Goal: Task Accomplishment & Management: Complete application form

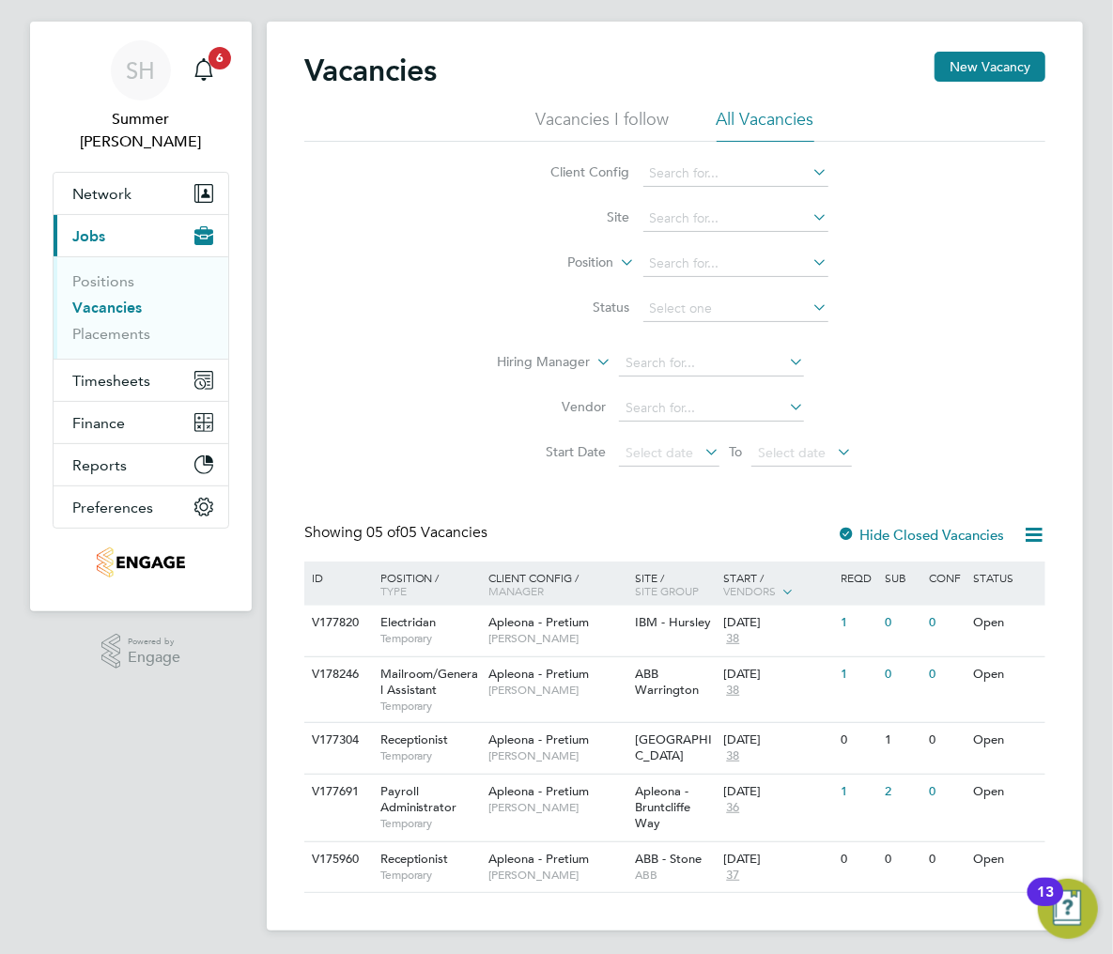
scroll to position [39, 0]
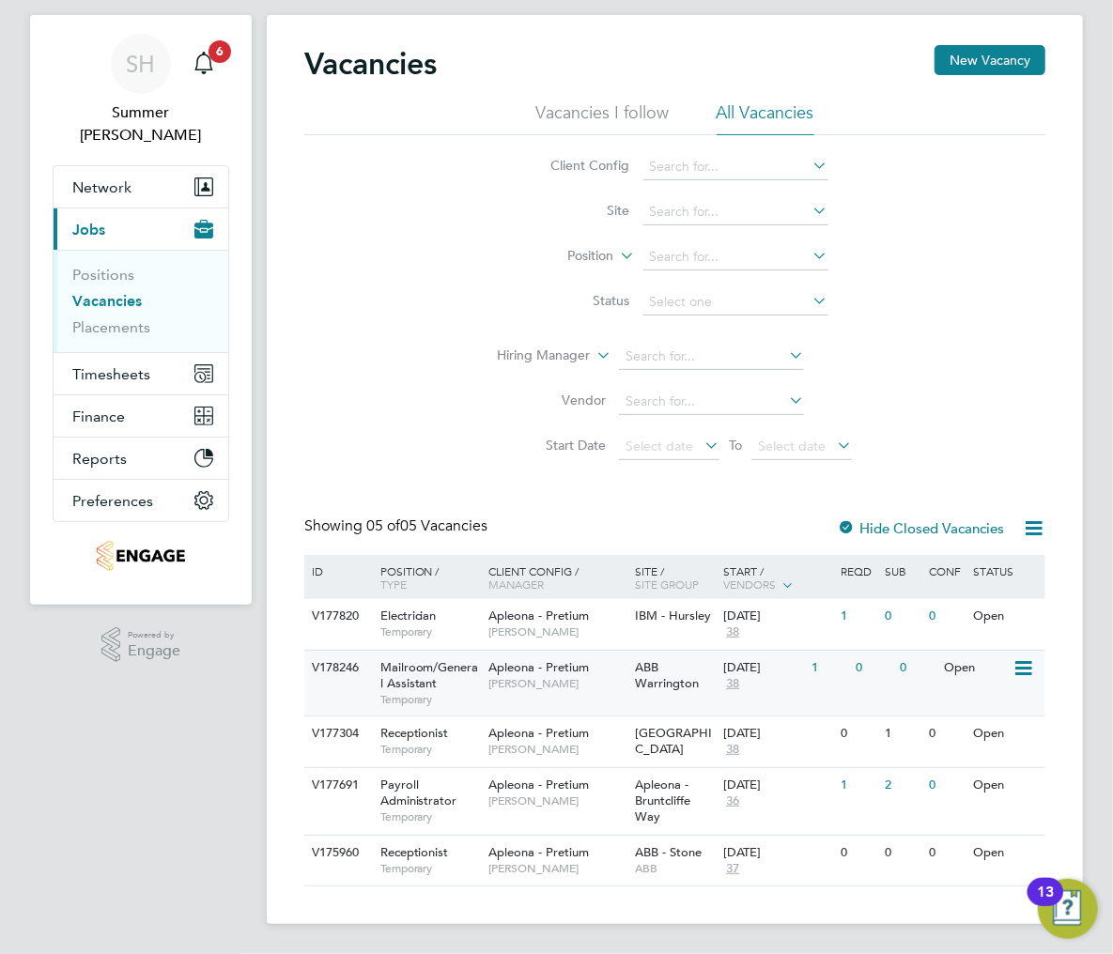
click at [479, 696] on div "Mailroom/General Assistant Temporary" at bounding box center [424, 683] width 117 height 65
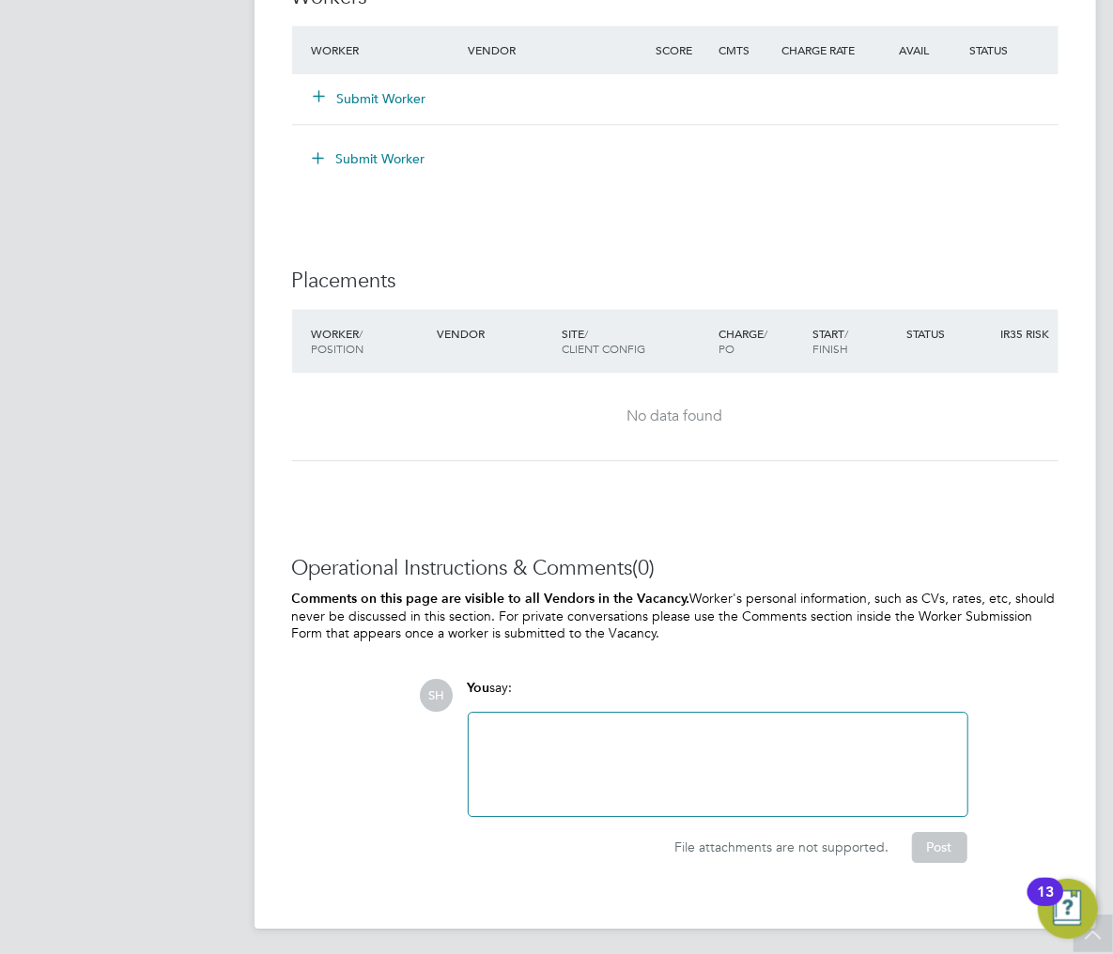
scroll to position [1563, 0]
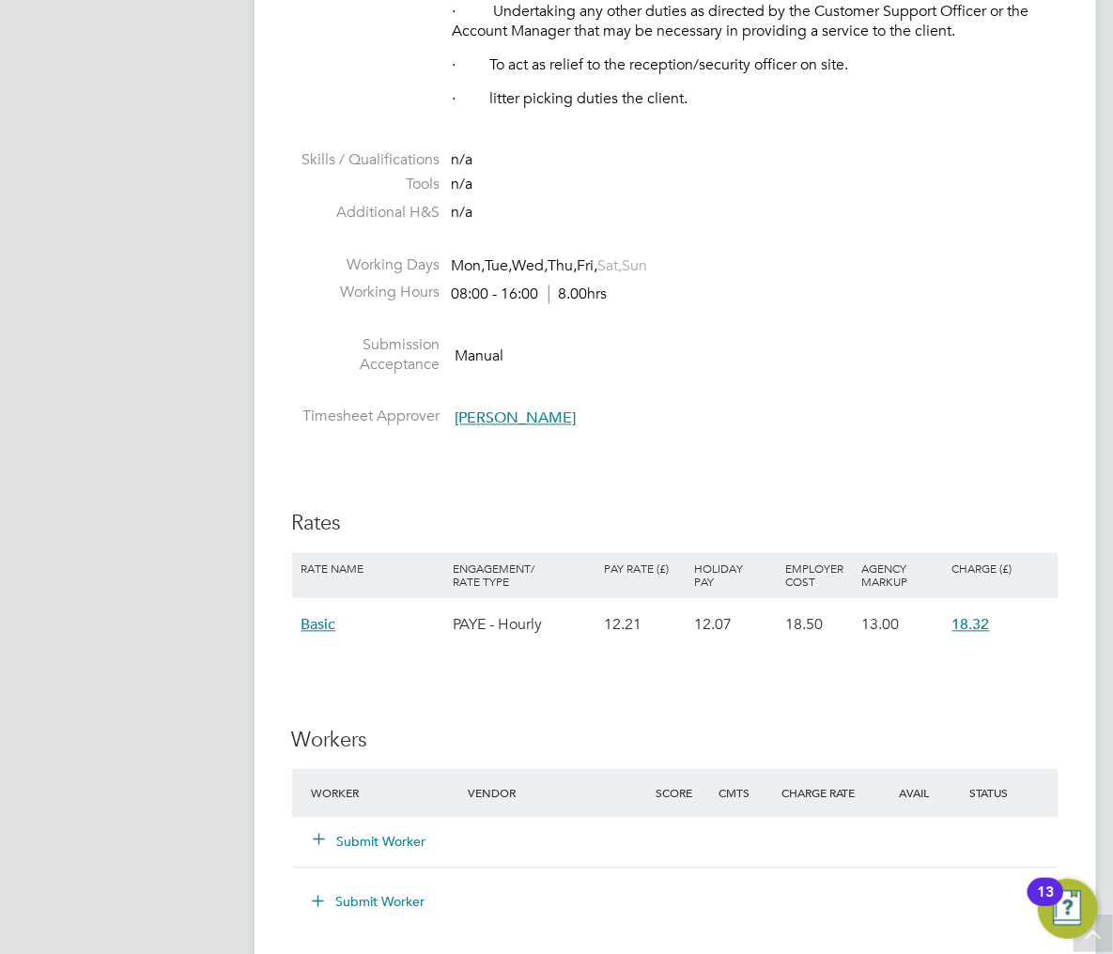
click at [385, 846] on button "Submit Worker" at bounding box center [371, 842] width 113 height 19
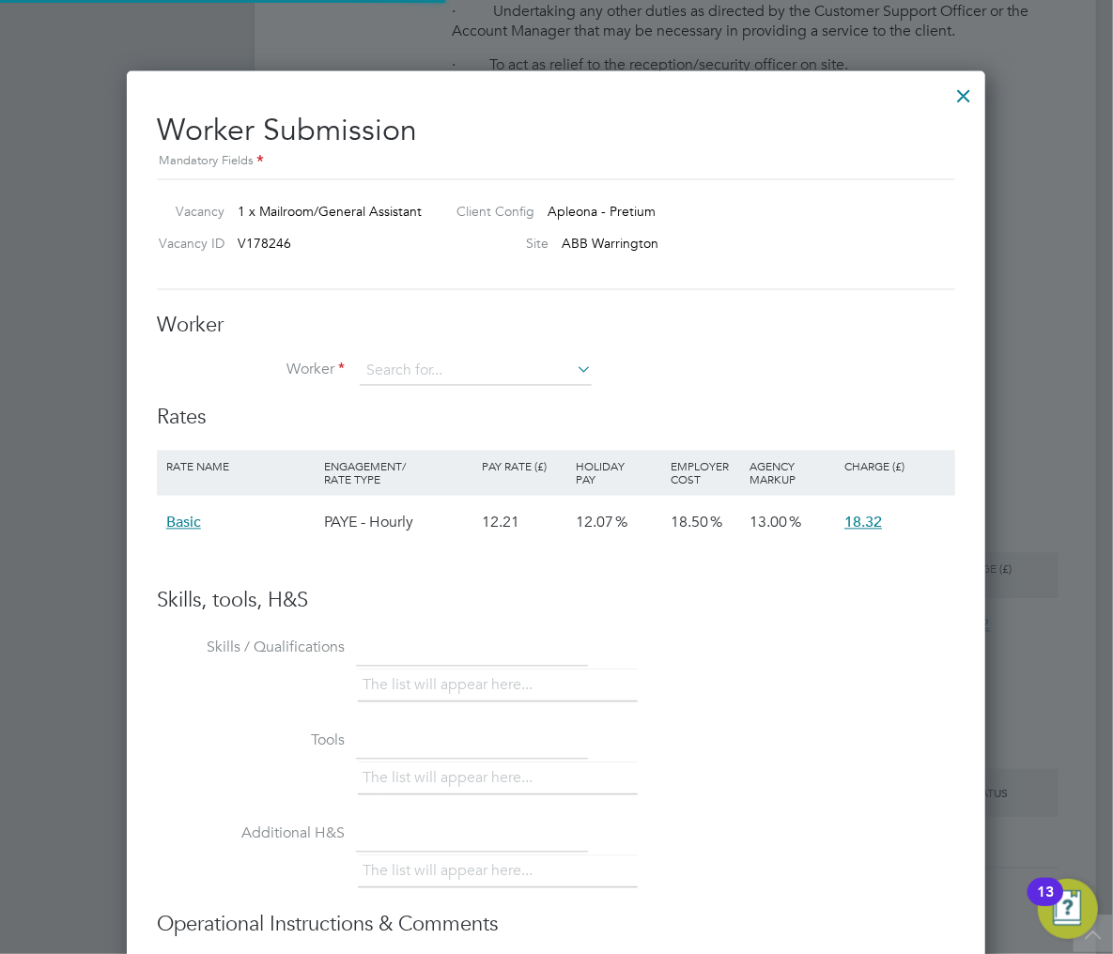
scroll to position [1123, 860]
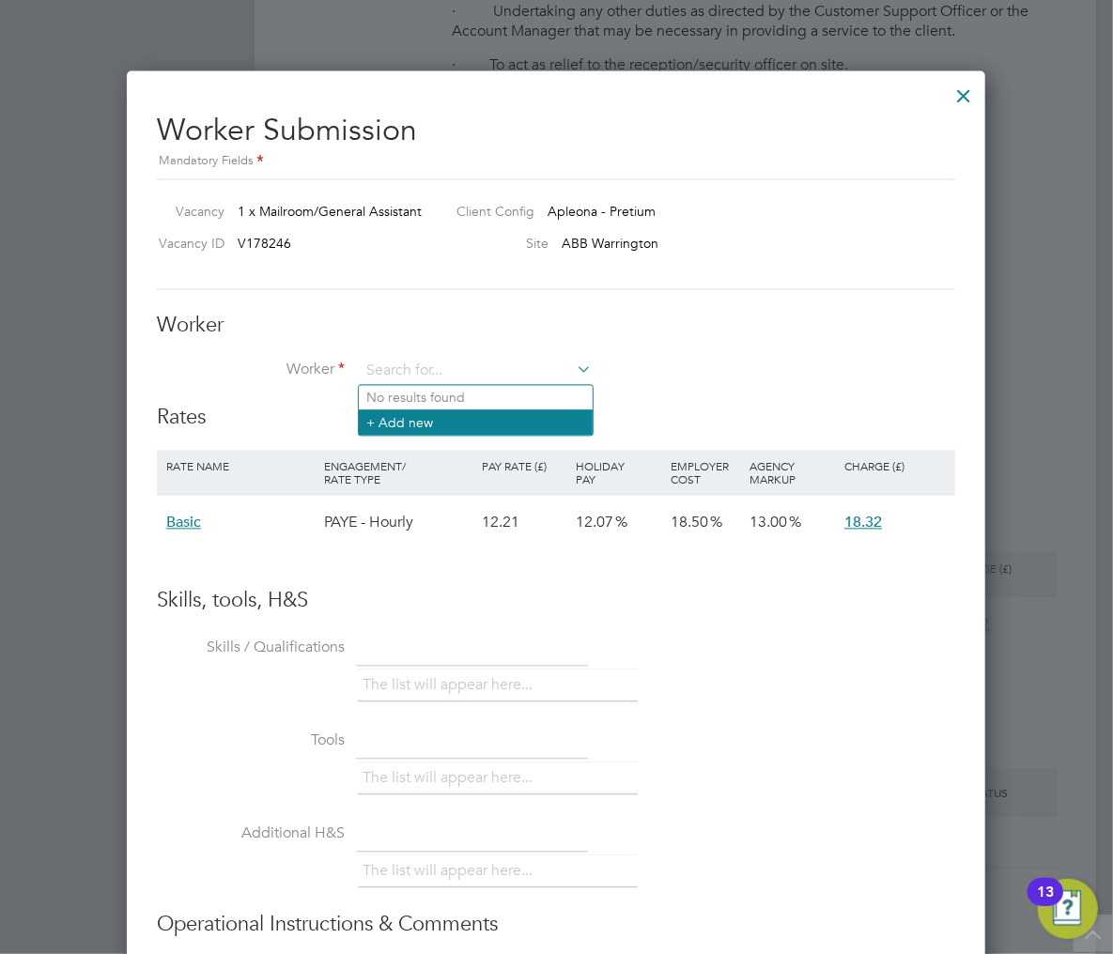
click at [482, 434] on li "+ Add new" at bounding box center [476, 422] width 234 height 25
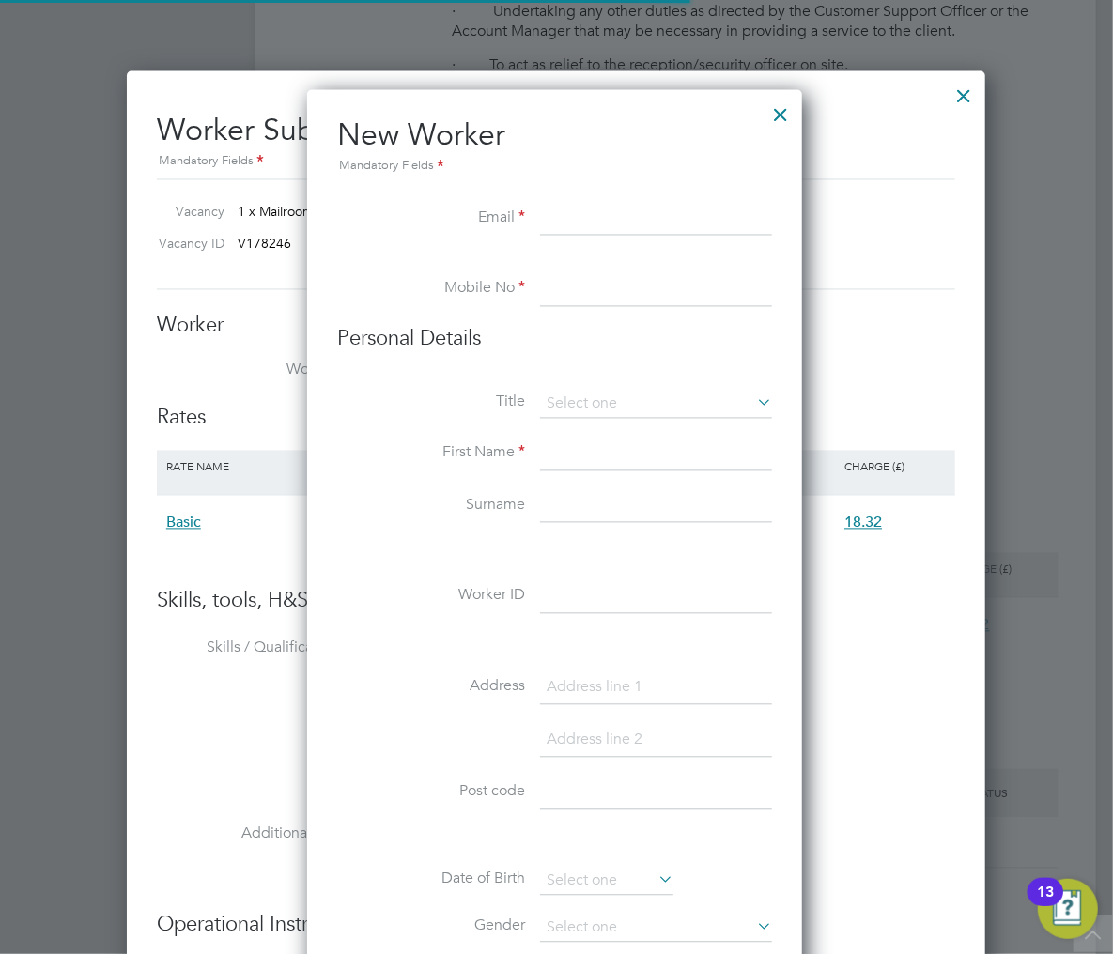
scroll to position [1601, 500]
click at [361, 410] on label "Title" at bounding box center [431, 403] width 188 height 20
click at [661, 204] on input at bounding box center [656, 220] width 232 height 34
paste input "delacruzfrancis2902@gmail.com"
type input "delacruzfrancis2902@gmail.com"
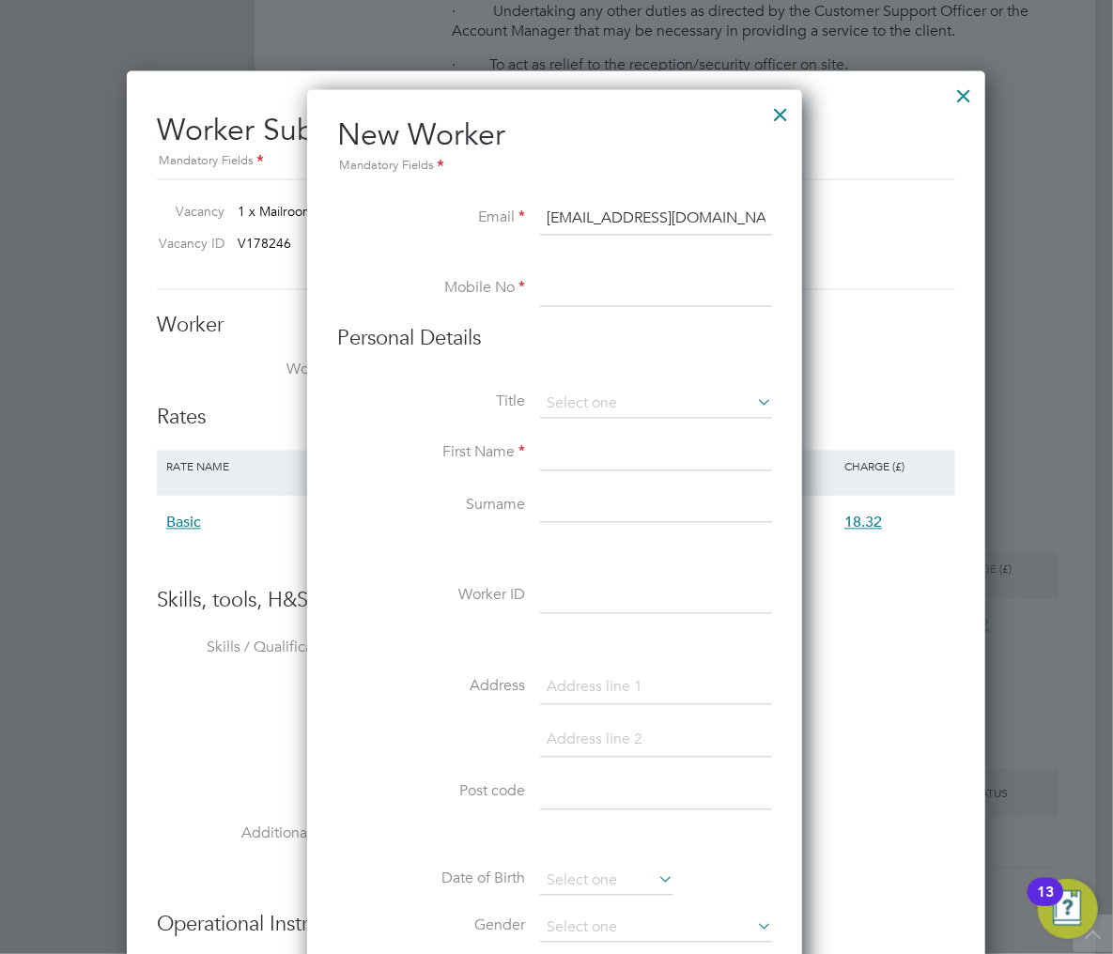
drag, startPoint x: 508, startPoint y: 381, endPoint x: 501, endPoint y: 368, distance: 14.7
click at [508, 379] on li "Personal Details" at bounding box center [554, 358] width 435 height 65
click at [594, 293] on input at bounding box center [656, 290] width 232 height 34
paste input "07868857761"
type input "07868857761"
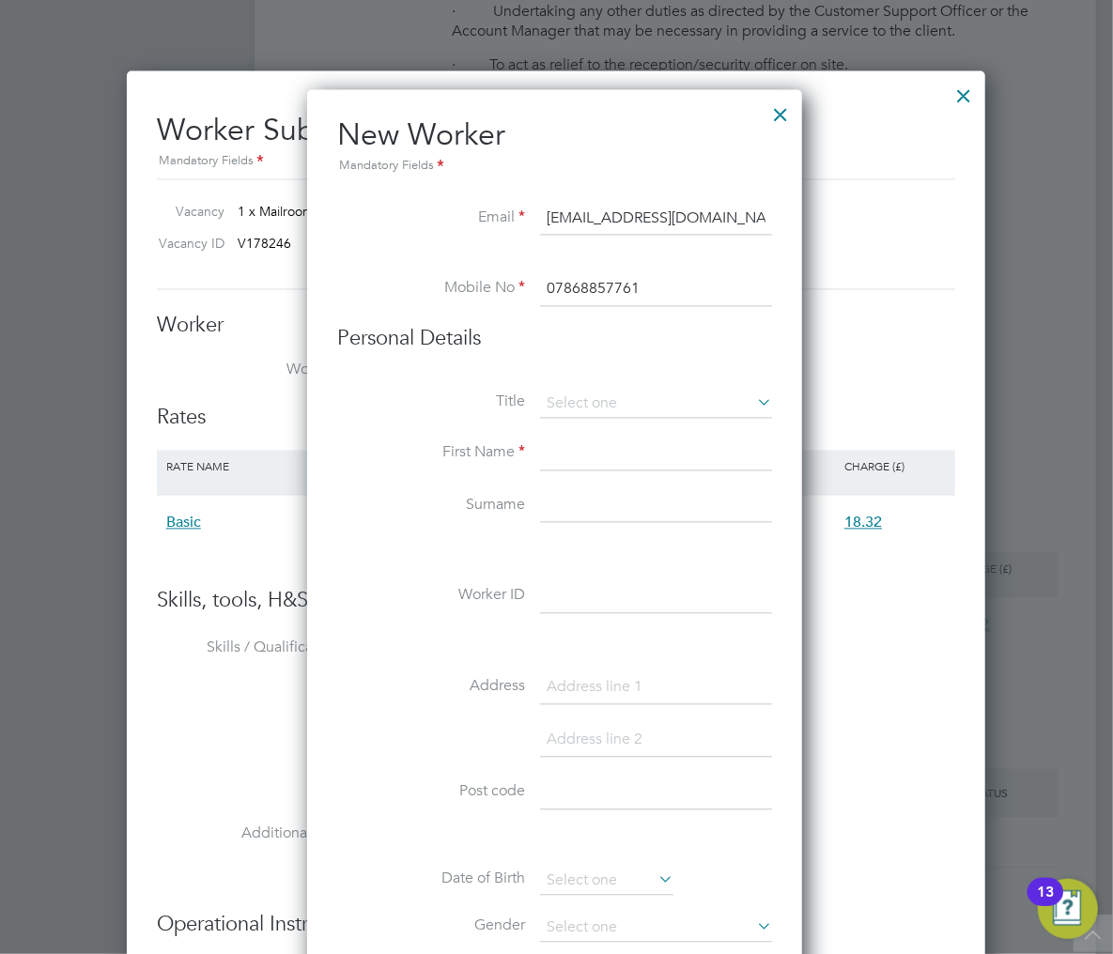
click at [372, 347] on h3 "Personal Details" at bounding box center [554, 339] width 435 height 27
click at [651, 415] on input at bounding box center [656, 405] width 232 height 28
drag, startPoint x: 646, startPoint y: 432, endPoint x: 714, endPoint y: 411, distance: 70.7
click at [644, 432] on li "Mr" at bounding box center [656, 431] width 234 height 24
type input "Mr"
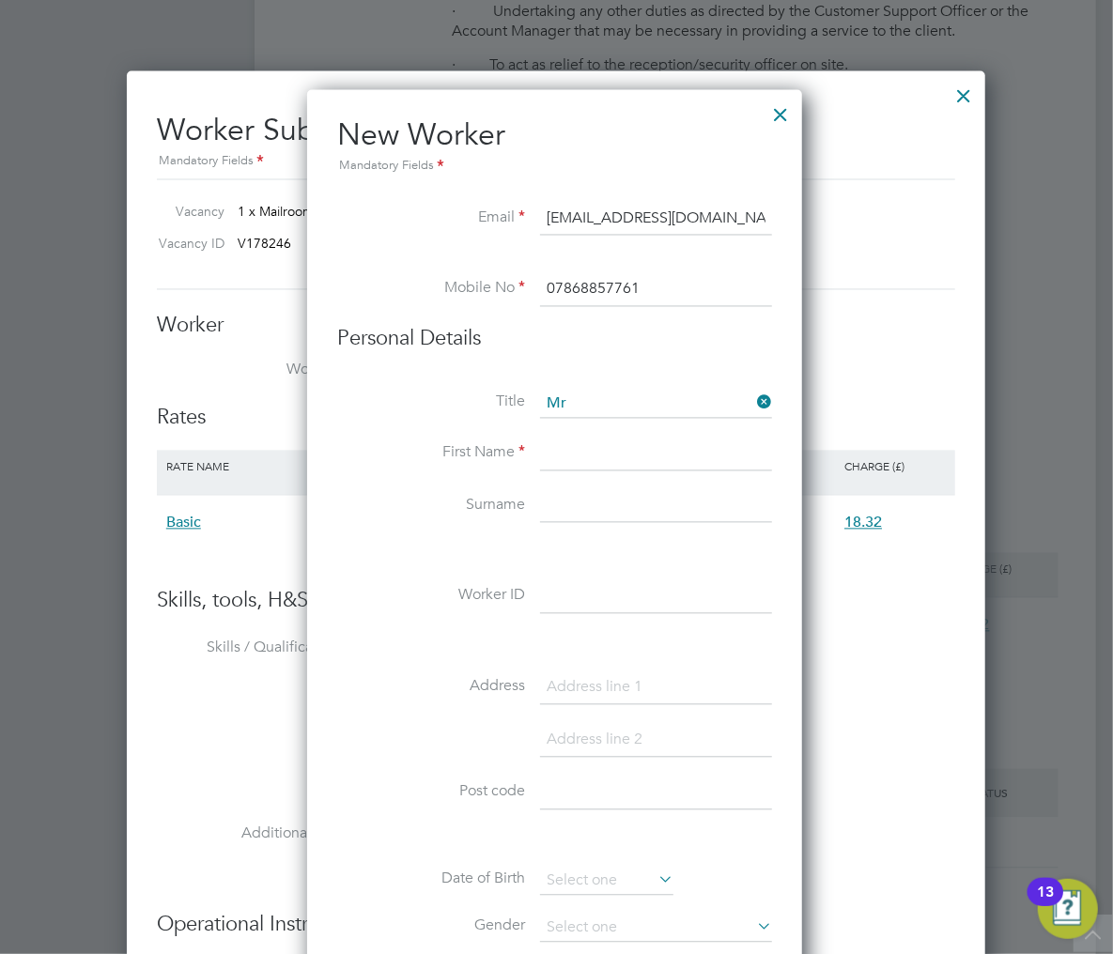
click at [548, 455] on input at bounding box center [656, 455] width 232 height 34
type input "f"
type input "Francis"
click at [612, 511] on input at bounding box center [656, 507] width 232 height 34
type input "Dela Cruz"
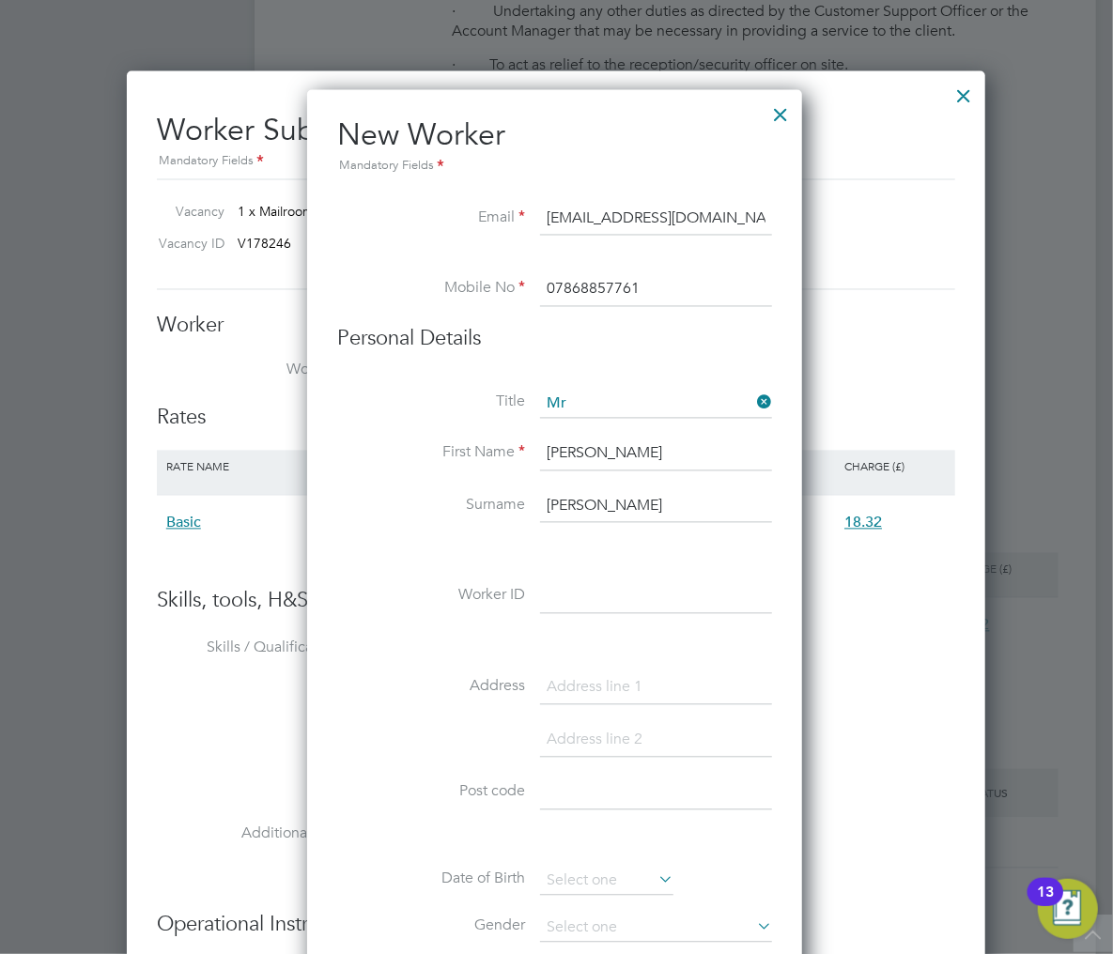
click at [602, 610] on input at bounding box center [656, 597] width 232 height 34
type input "D"
type input "Francis Dela Cruz"
click at [598, 693] on input at bounding box center [656, 688] width 232 height 34
type input "107 Wellfield street"
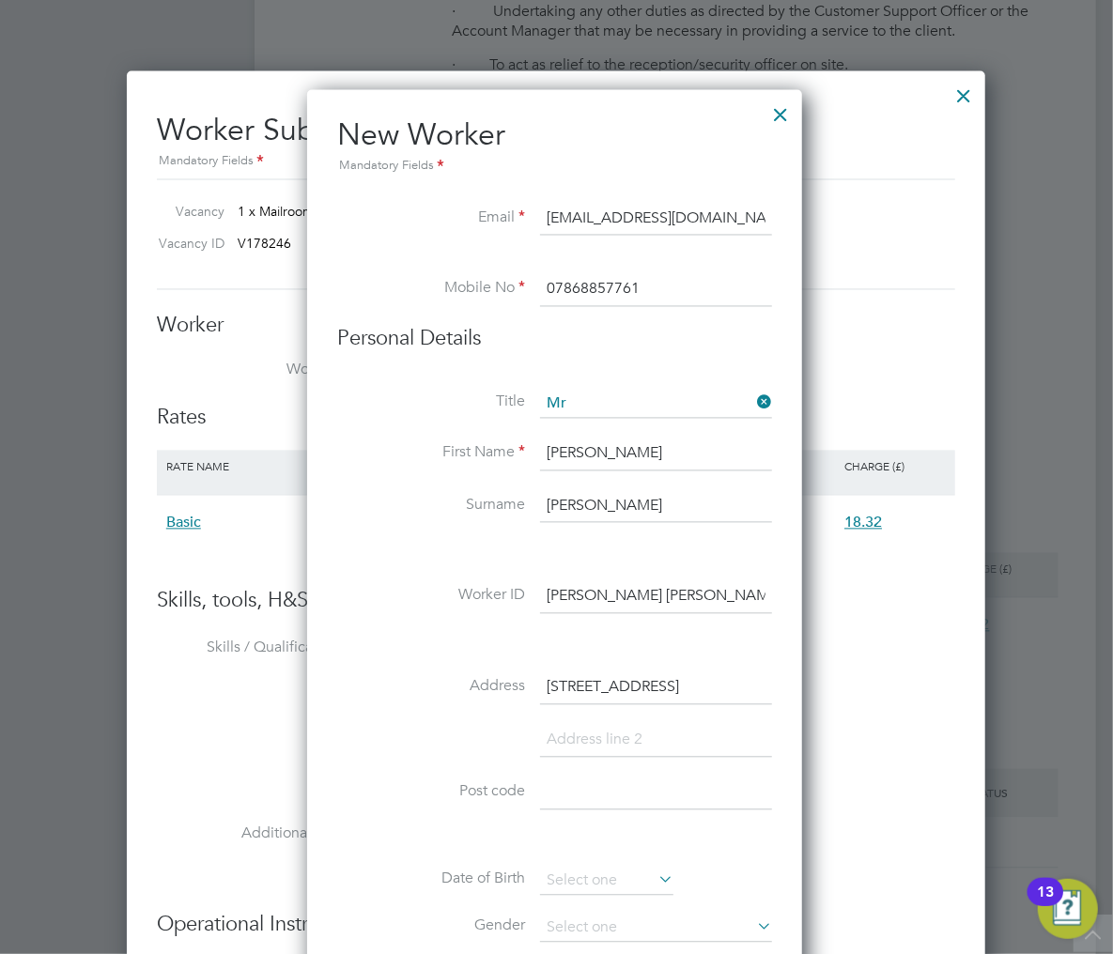
click at [603, 745] on input at bounding box center [656, 741] width 232 height 34
type input "Warrington"
click at [597, 840] on input at bounding box center [656, 846] width 232 height 34
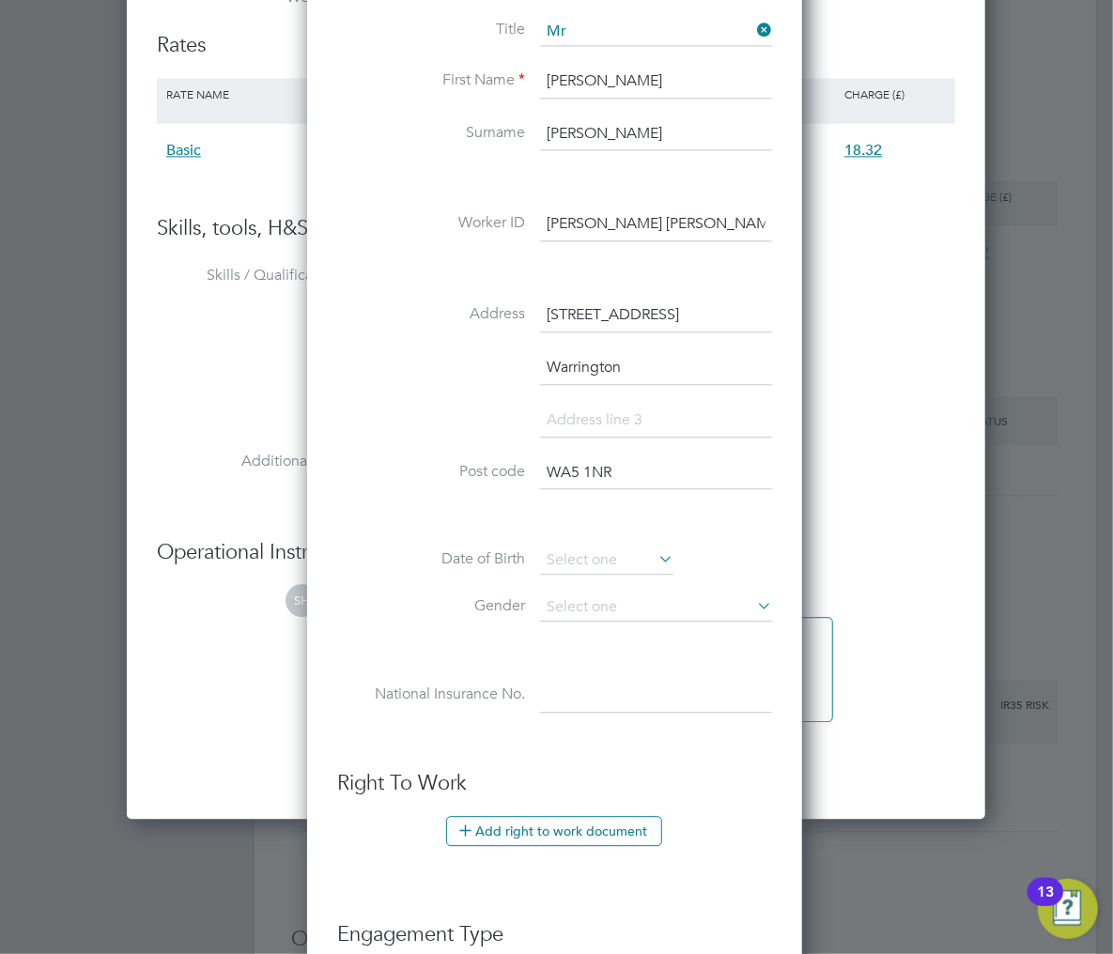
scroll to position [1938, 0]
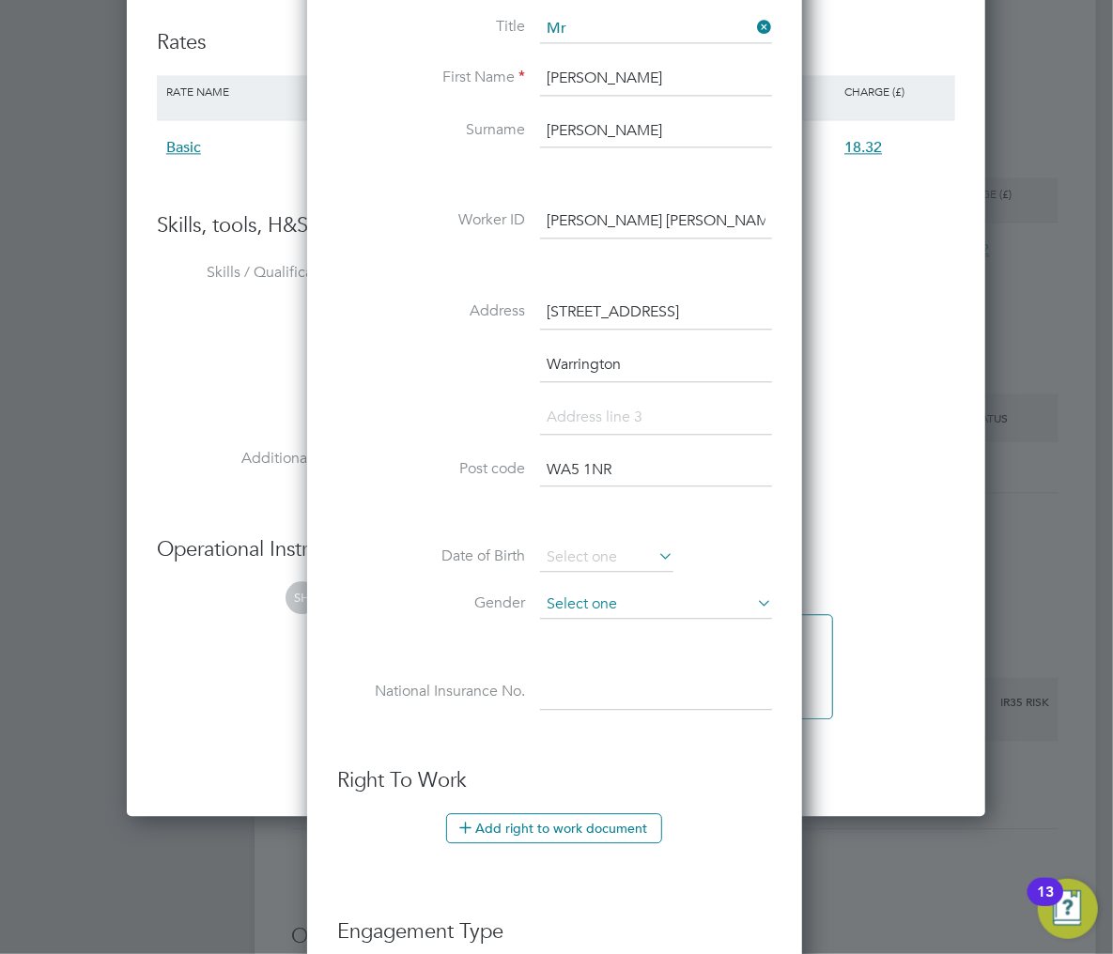
type input "WA5 1NR"
click at [578, 598] on input at bounding box center [656, 605] width 232 height 28
click at [591, 631] on li "Male" at bounding box center [656, 631] width 234 height 24
type input "Male"
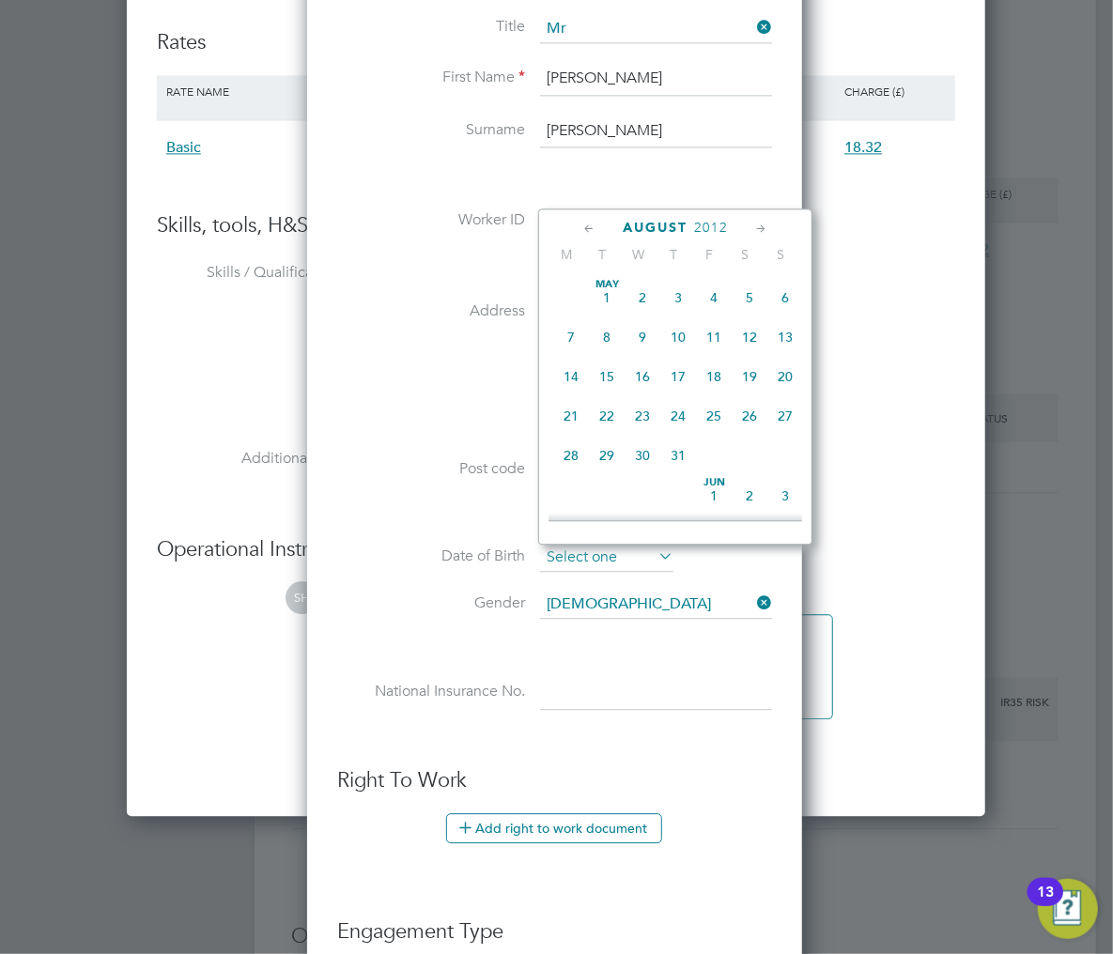
click at [590, 553] on input at bounding box center [606, 558] width 133 height 28
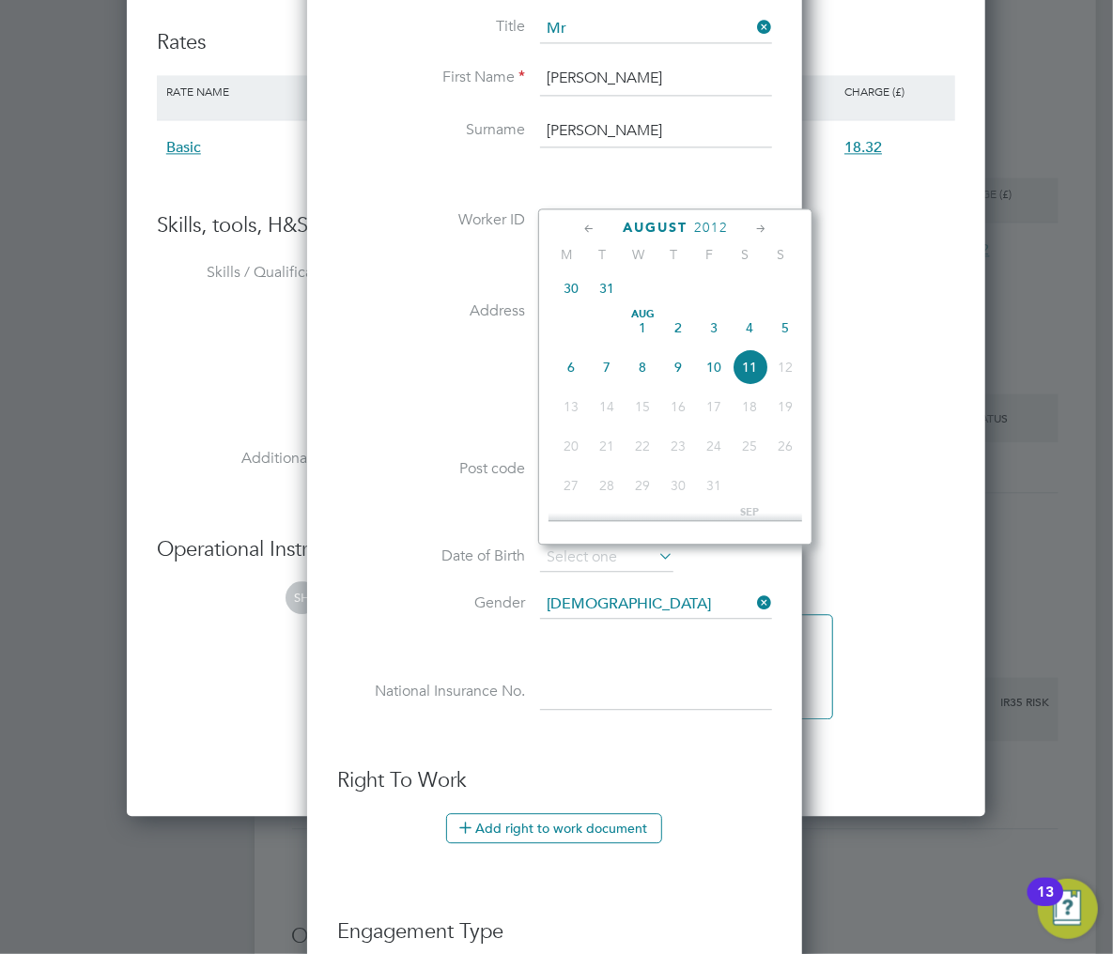
click at [699, 229] on span "2012" at bounding box center [711, 228] width 34 height 16
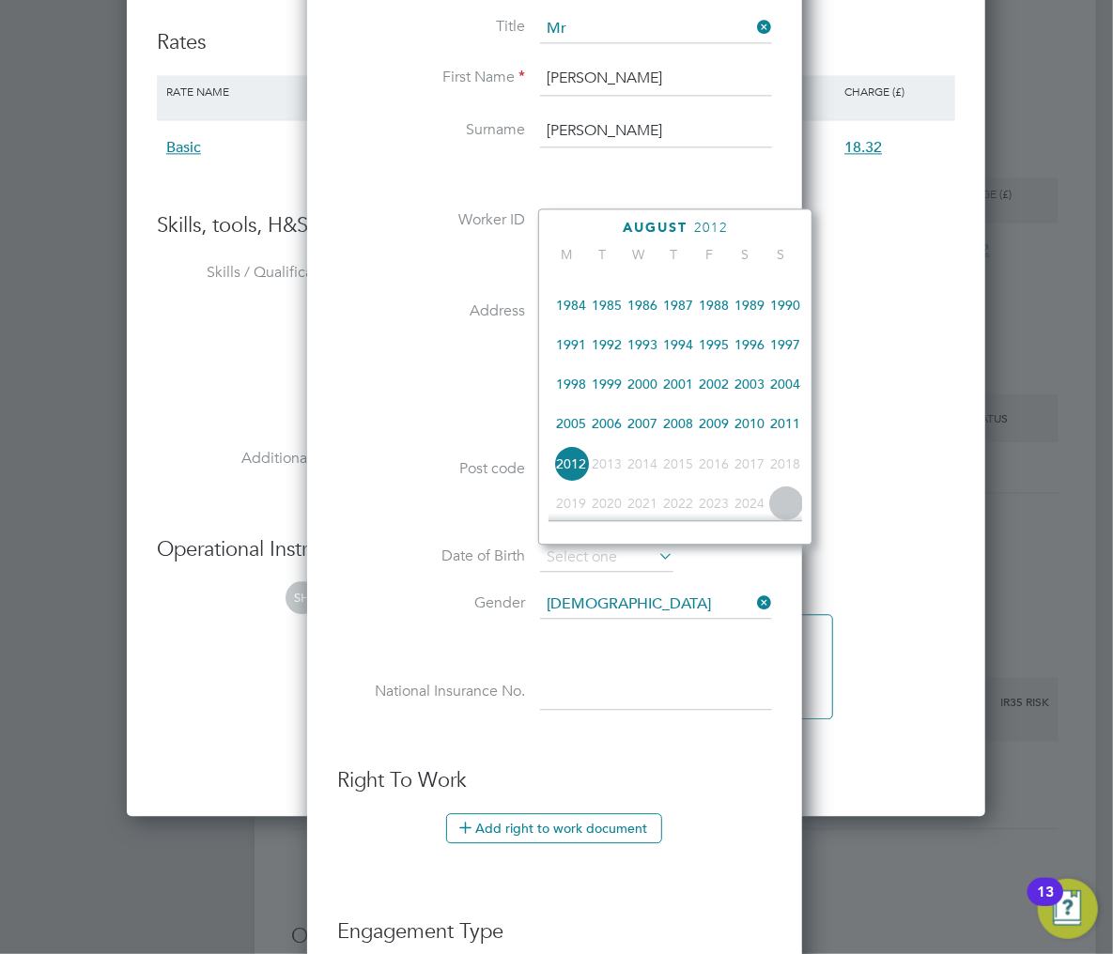
scroll to position [366, 0]
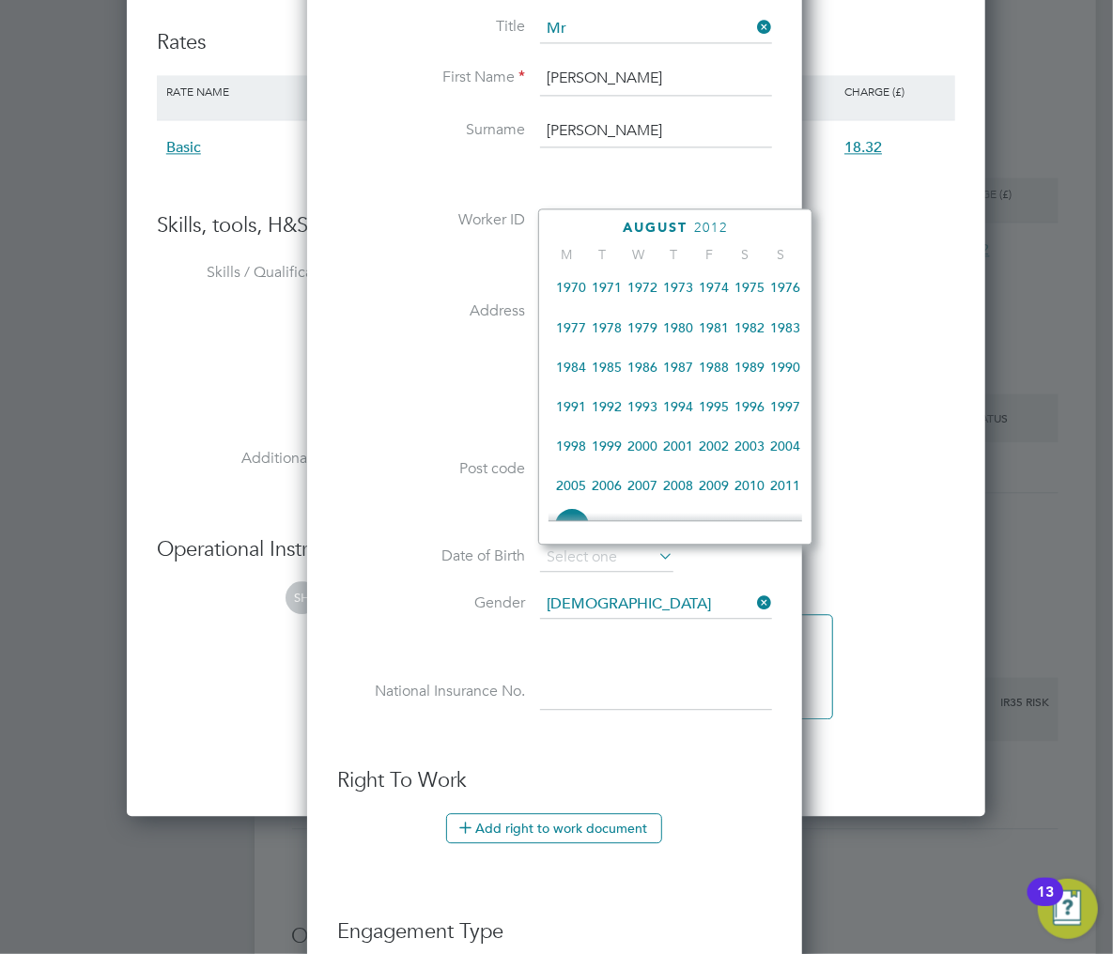
click at [644, 366] on span "1986" at bounding box center [642, 367] width 36 height 36
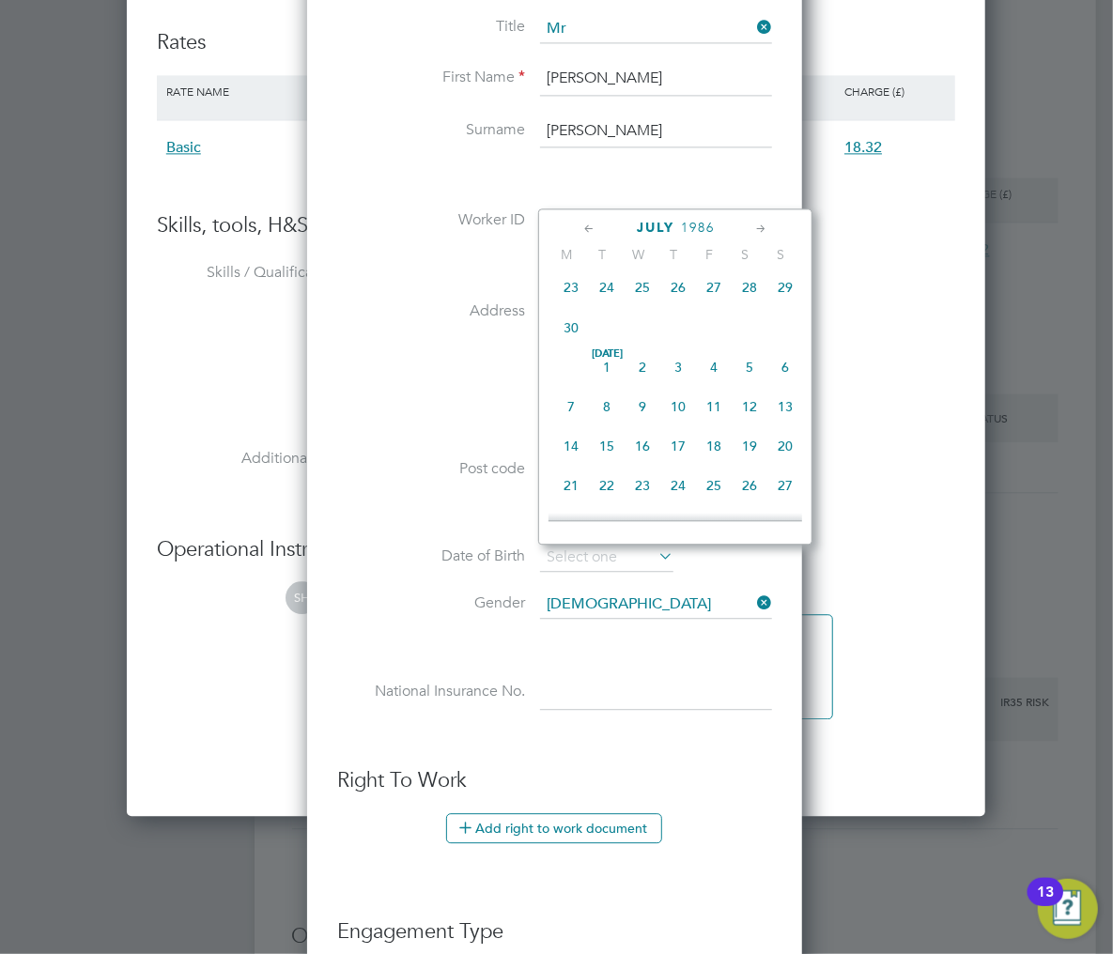
scroll to position [241, 0]
click at [598, 335] on span "10" at bounding box center [607, 334] width 36 height 36
type input "10 Jun 1986"
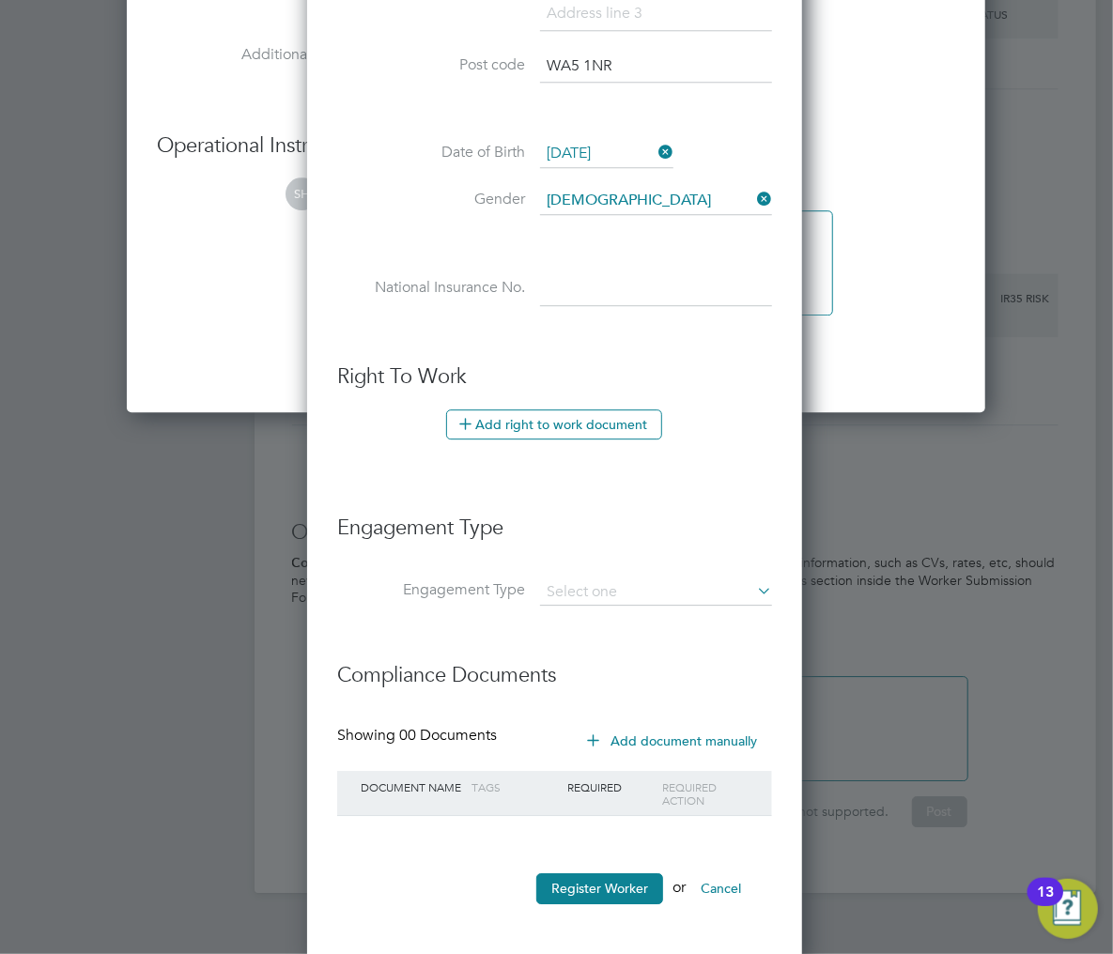
scroll to position [2351, 0]
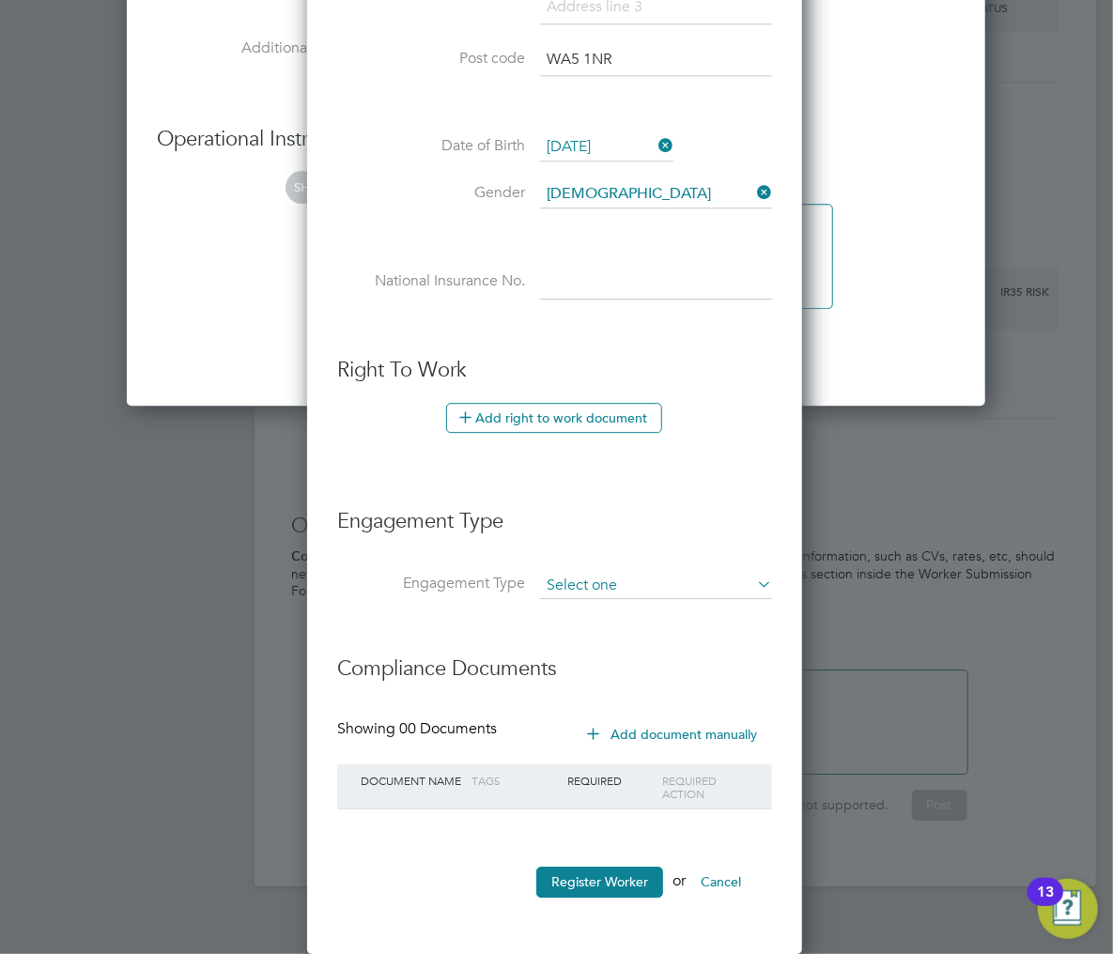
click at [562, 582] on input at bounding box center [656, 586] width 232 height 26
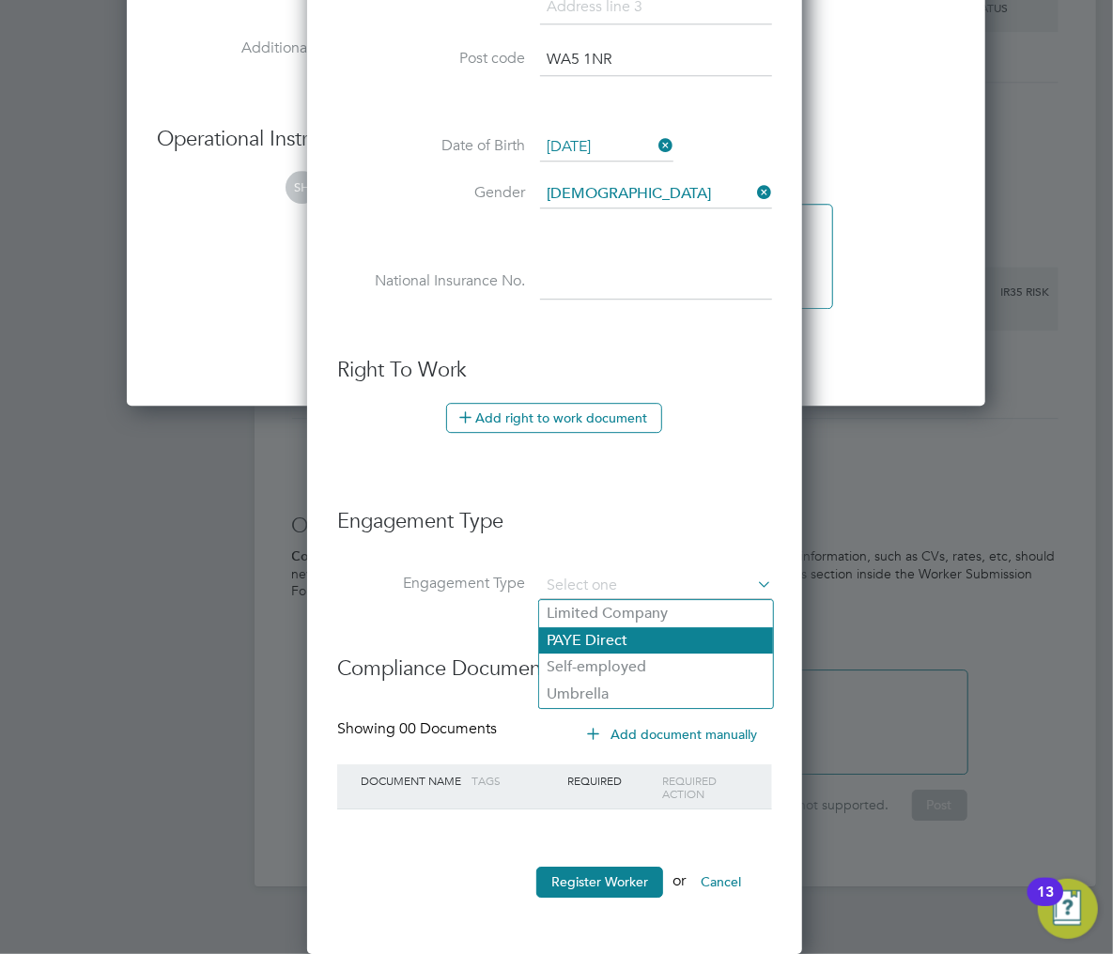
click at [577, 637] on li "PAYE Direct" at bounding box center [656, 640] width 234 height 27
type input "PAYE Direct"
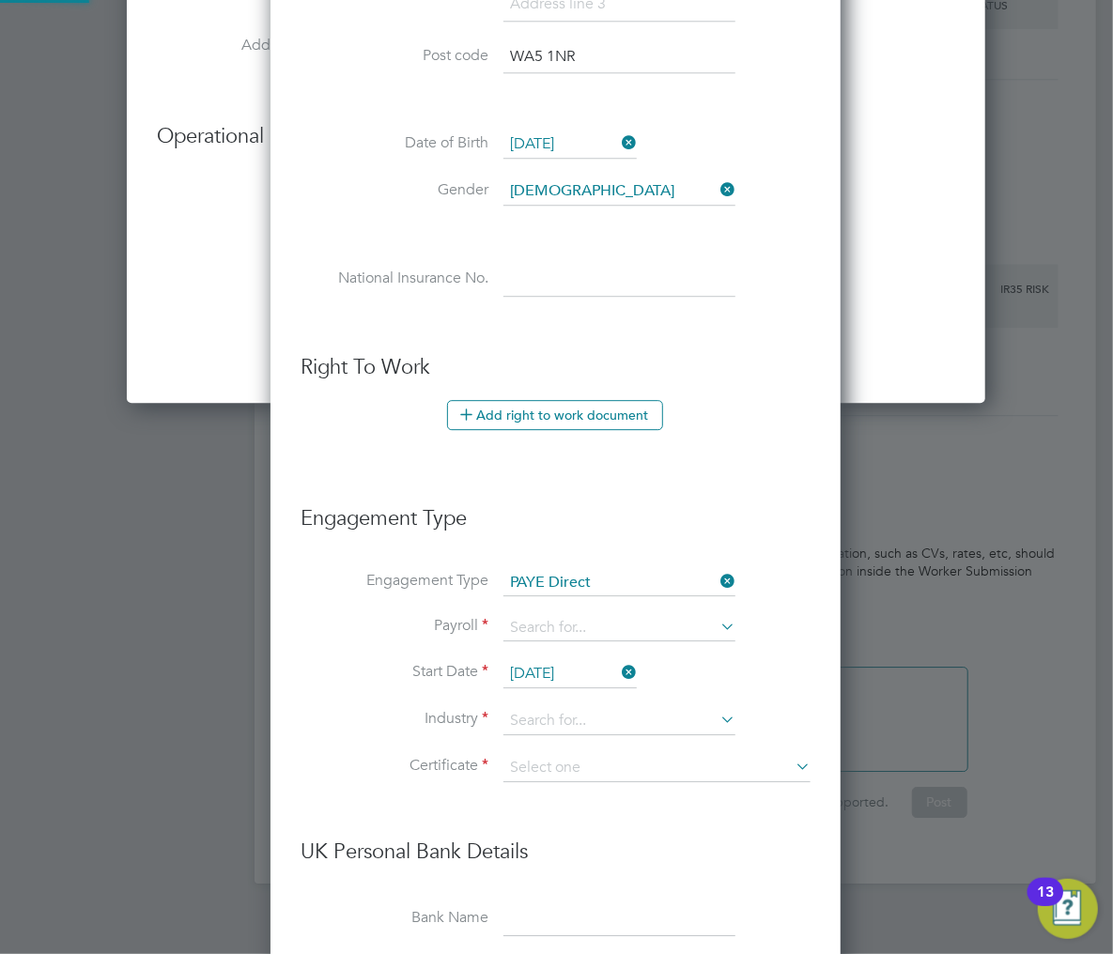
scroll to position [2202, 572]
click at [577, 637] on input at bounding box center [619, 628] width 232 height 26
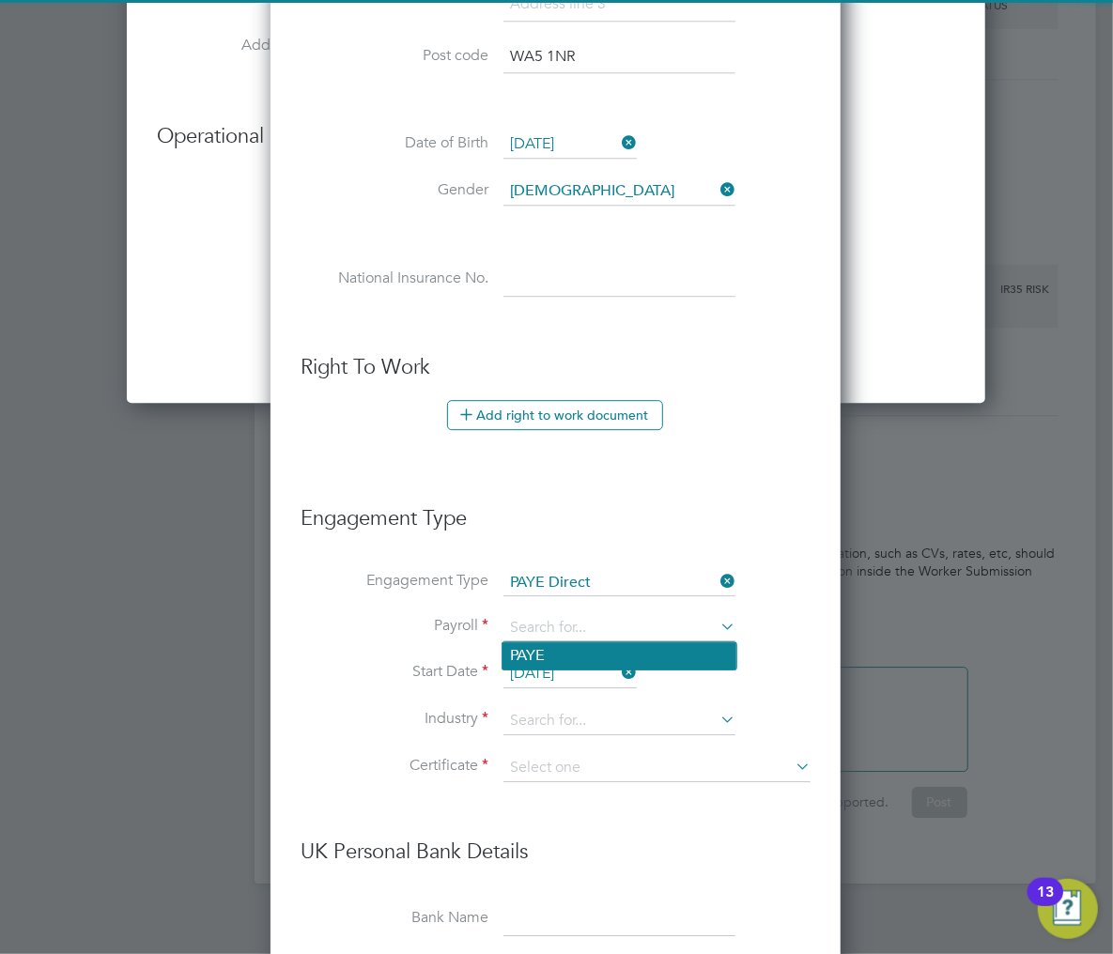
click at [577, 650] on li "PAYE" at bounding box center [619, 655] width 234 height 27
type input "PAYE"
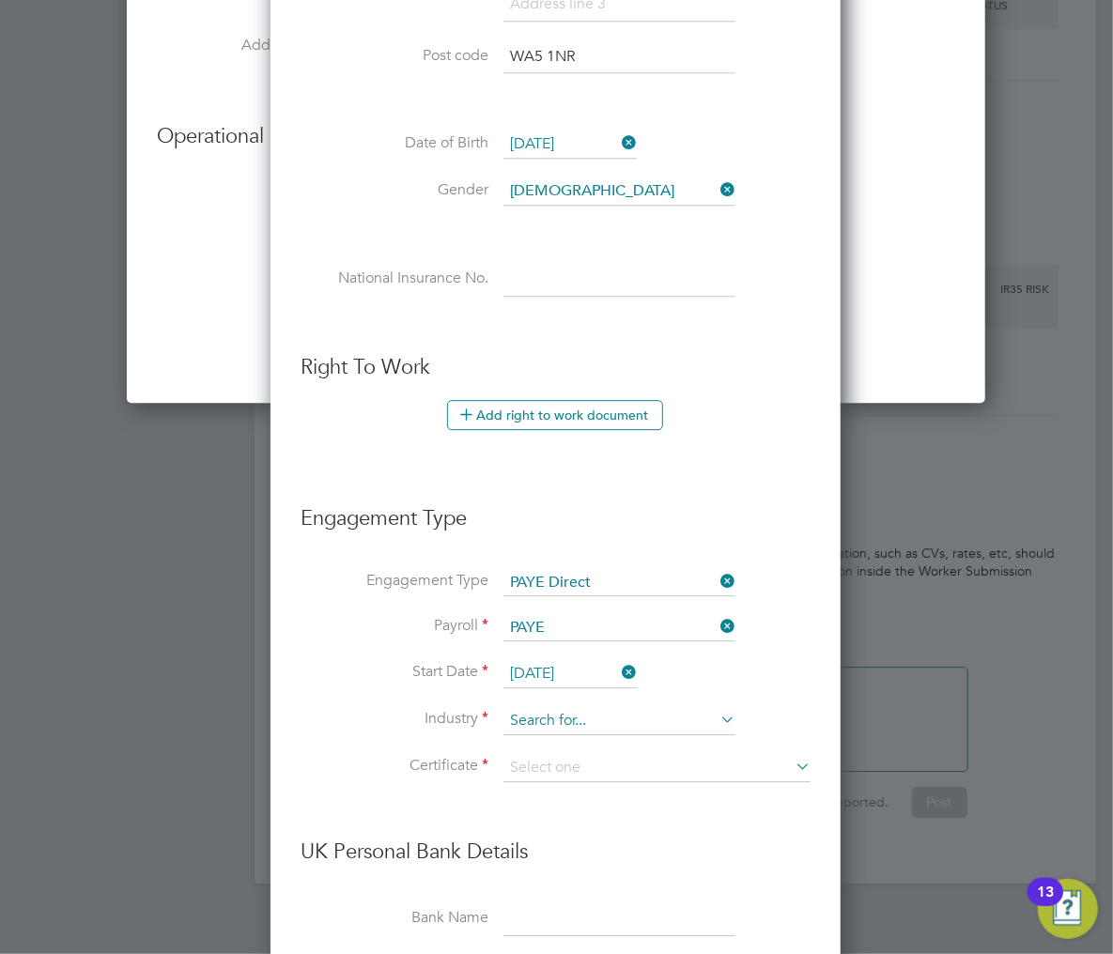
click at [543, 725] on input at bounding box center [619, 721] width 232 height 28
click at [591, 748] on b "Cl" at bounding box center [586, 747] width 13 height 16
type input "Commercial Cleaning"
click at [580, 774] on input at bounding box center [656, 768] width 307 height 28
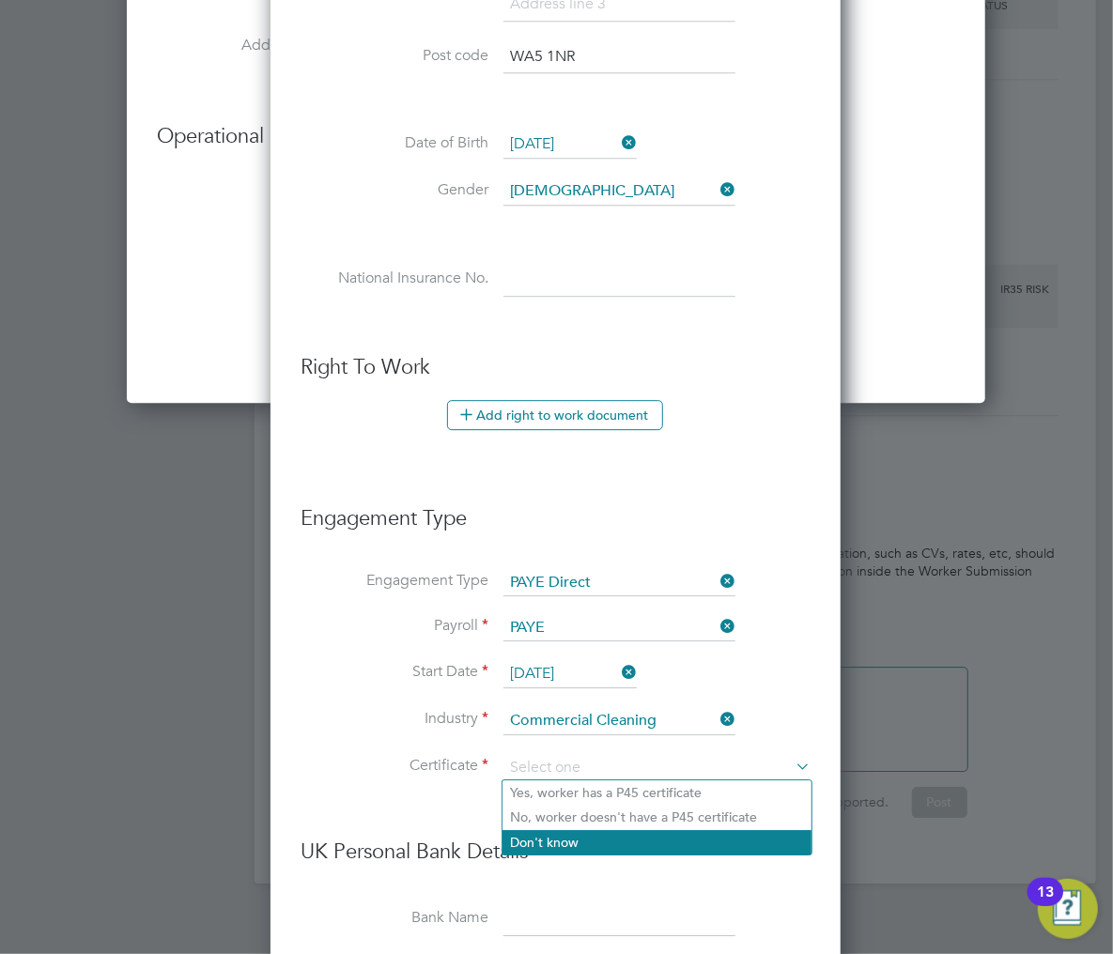
click at [576, 840] on li "Don't know" at bounding box center [656, 842] width 309 height 24
type input "Don't know"
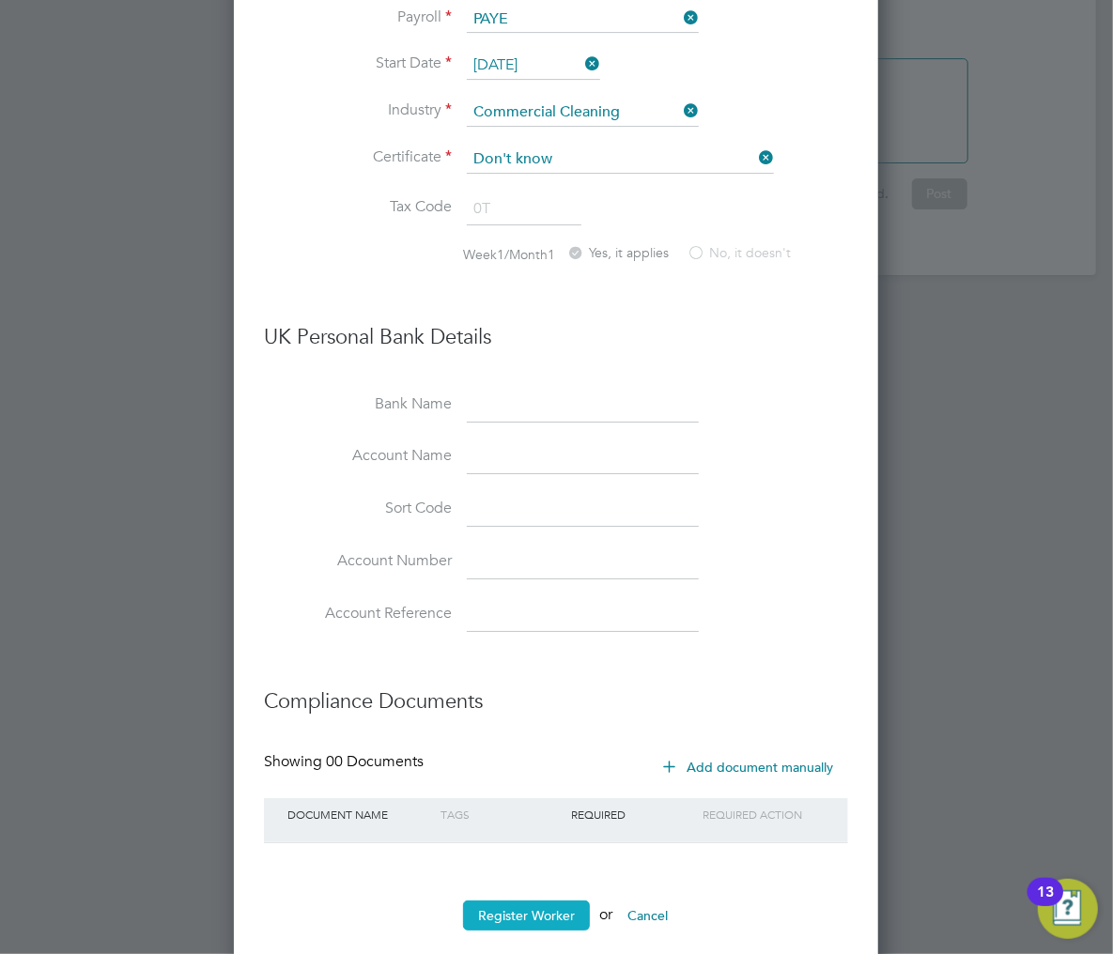
scroll to position [2994, 0]
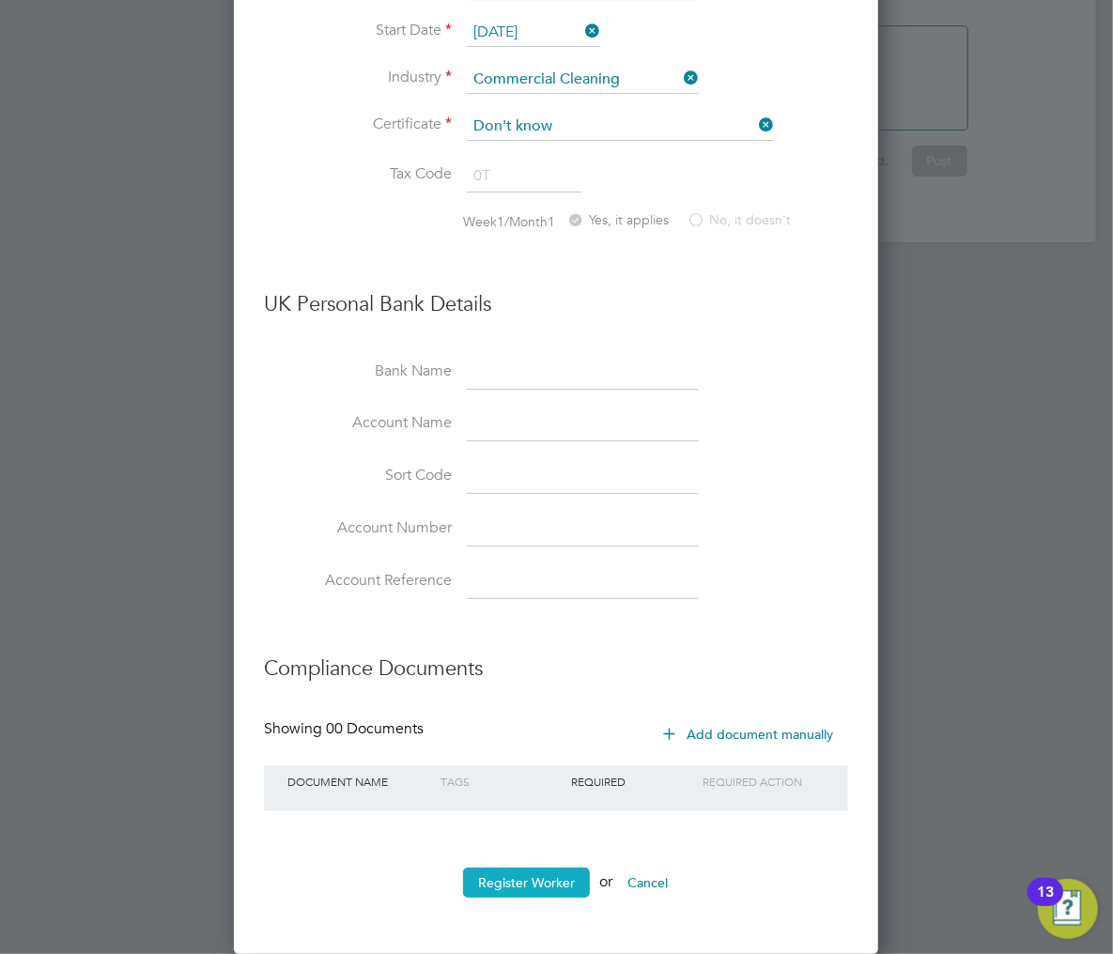
click at [550, 879] on button "Register Worker" at bounding box center [526, 883] width 127 height 30
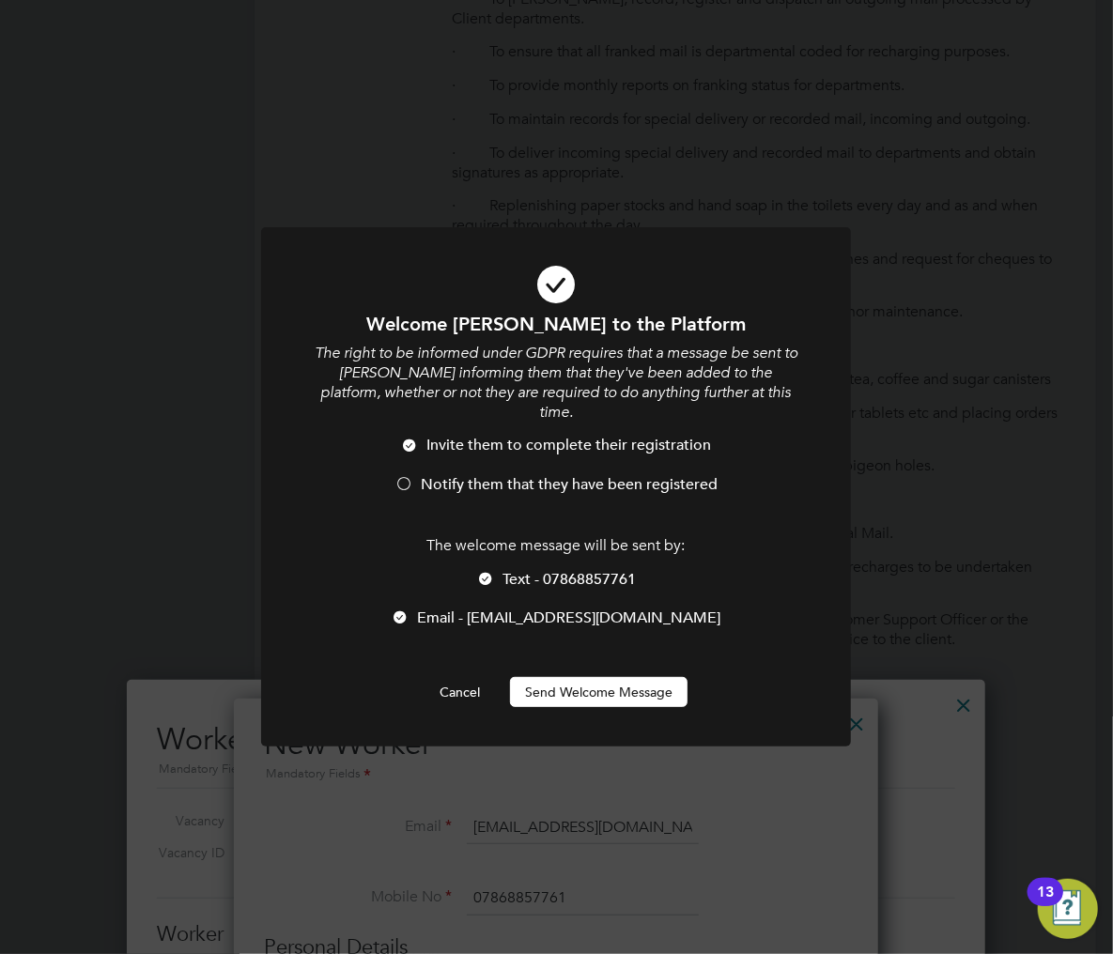
click at [554, 475] on span "Notify them that they have been registered" at bounding box center [569, 484] width 297 height 19
click at [561, 677] on button "Send Welcome Message" at bounding box center [598, 692] width 177 height 30
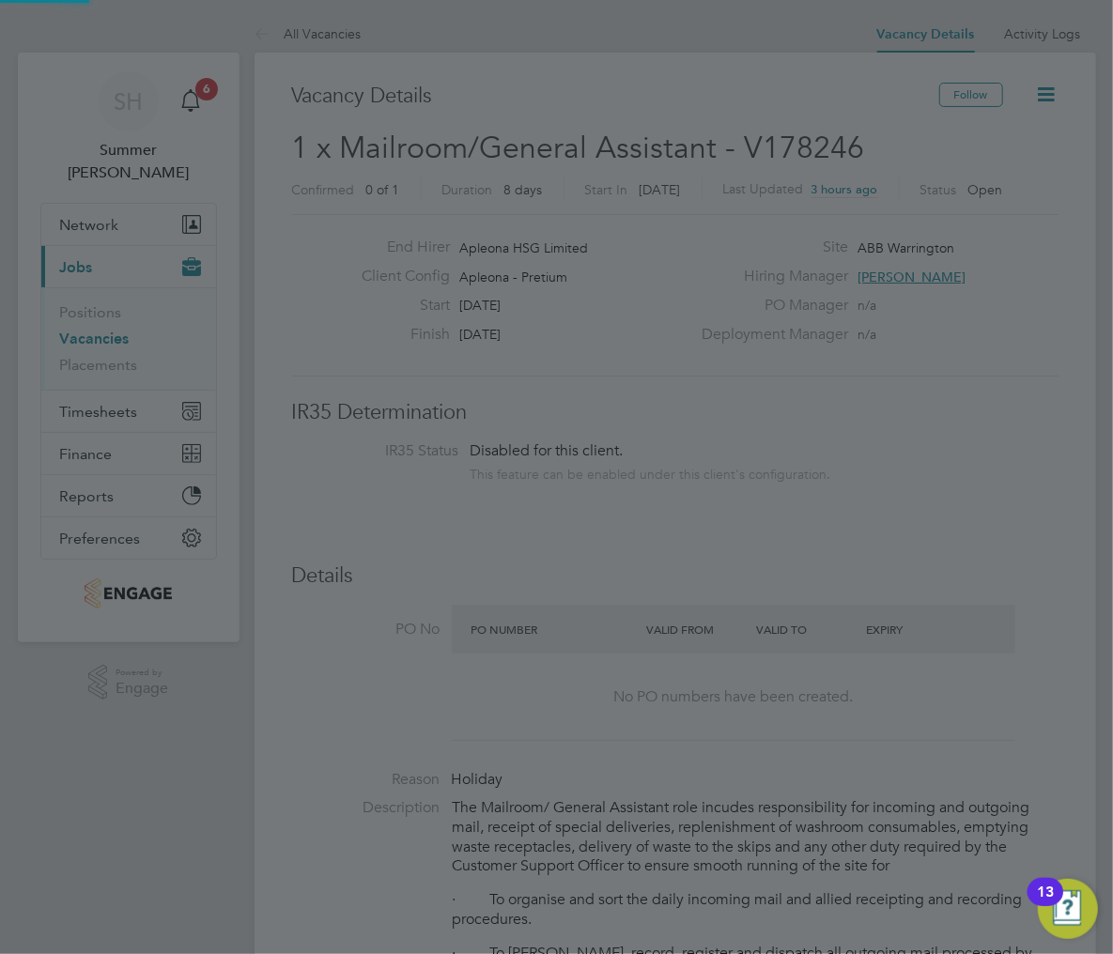
scroll to position [954, 0]
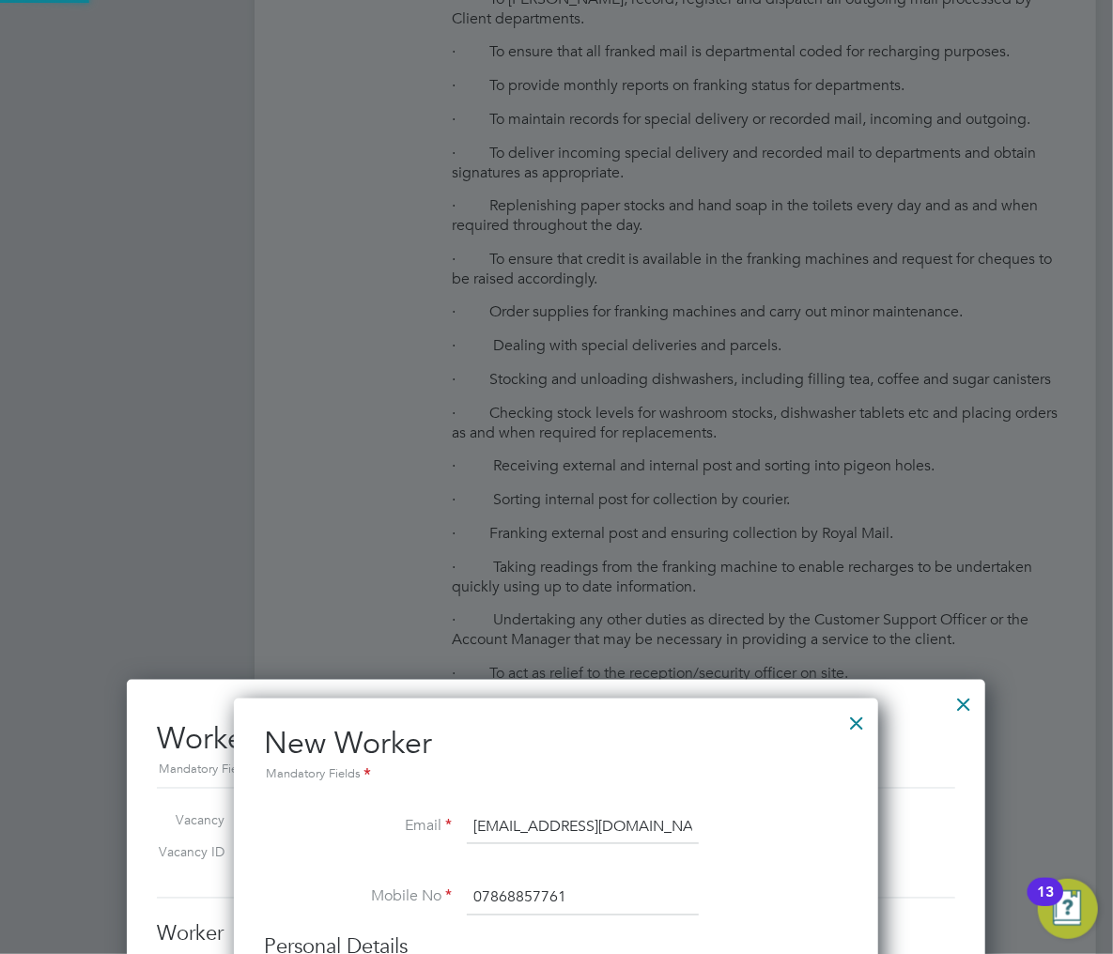
type input "Francis Dela Cruz (Francis Dela Cruz)"
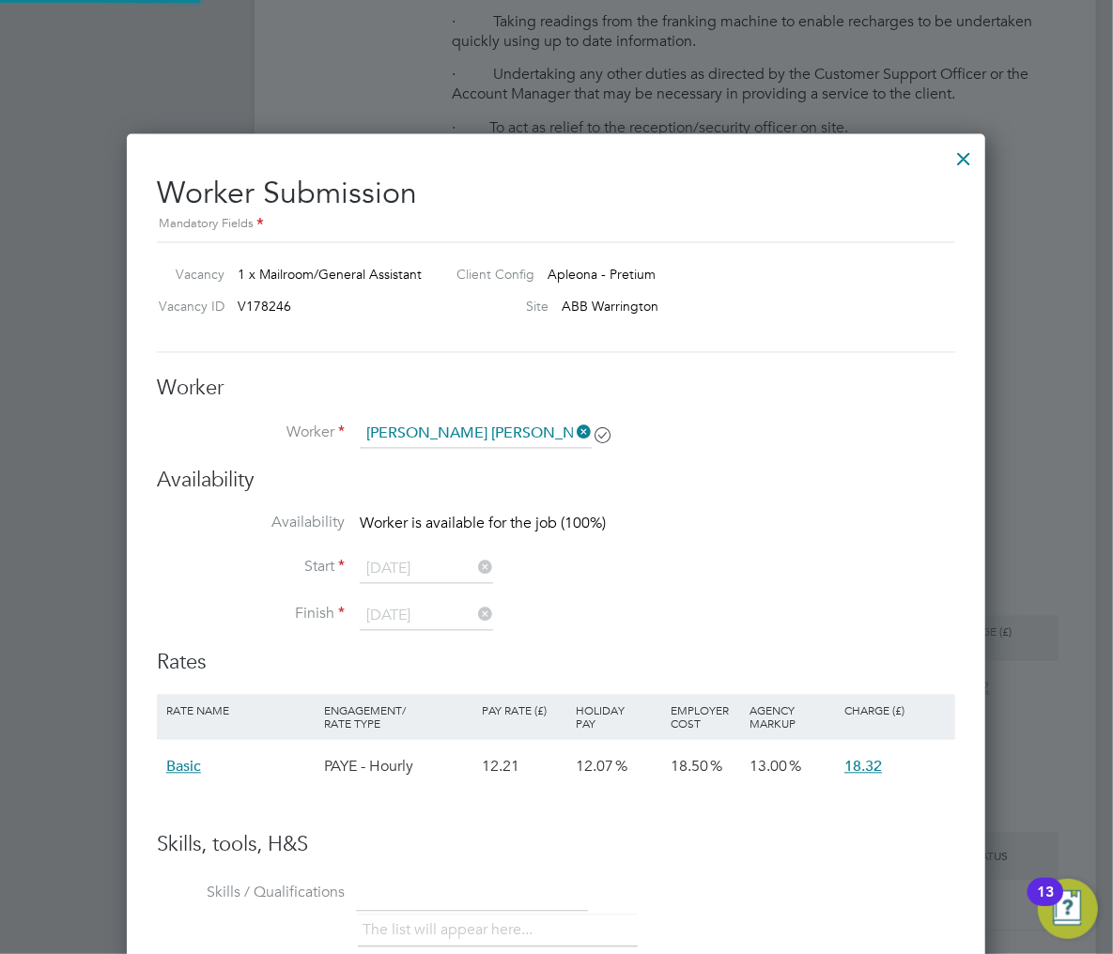
scroll to position [1563, 0]
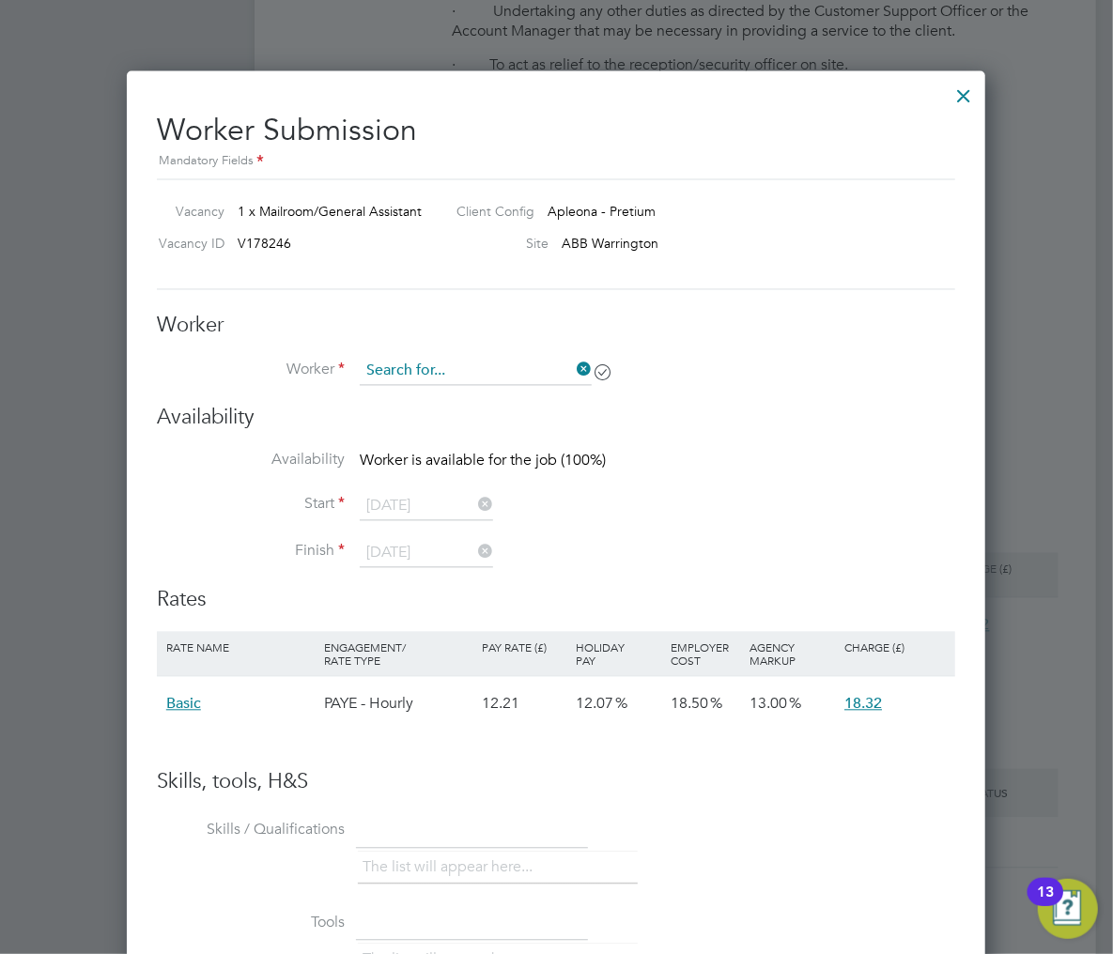
click at [445, 376] on input at bounding box center [476, 372] width 232 height 28
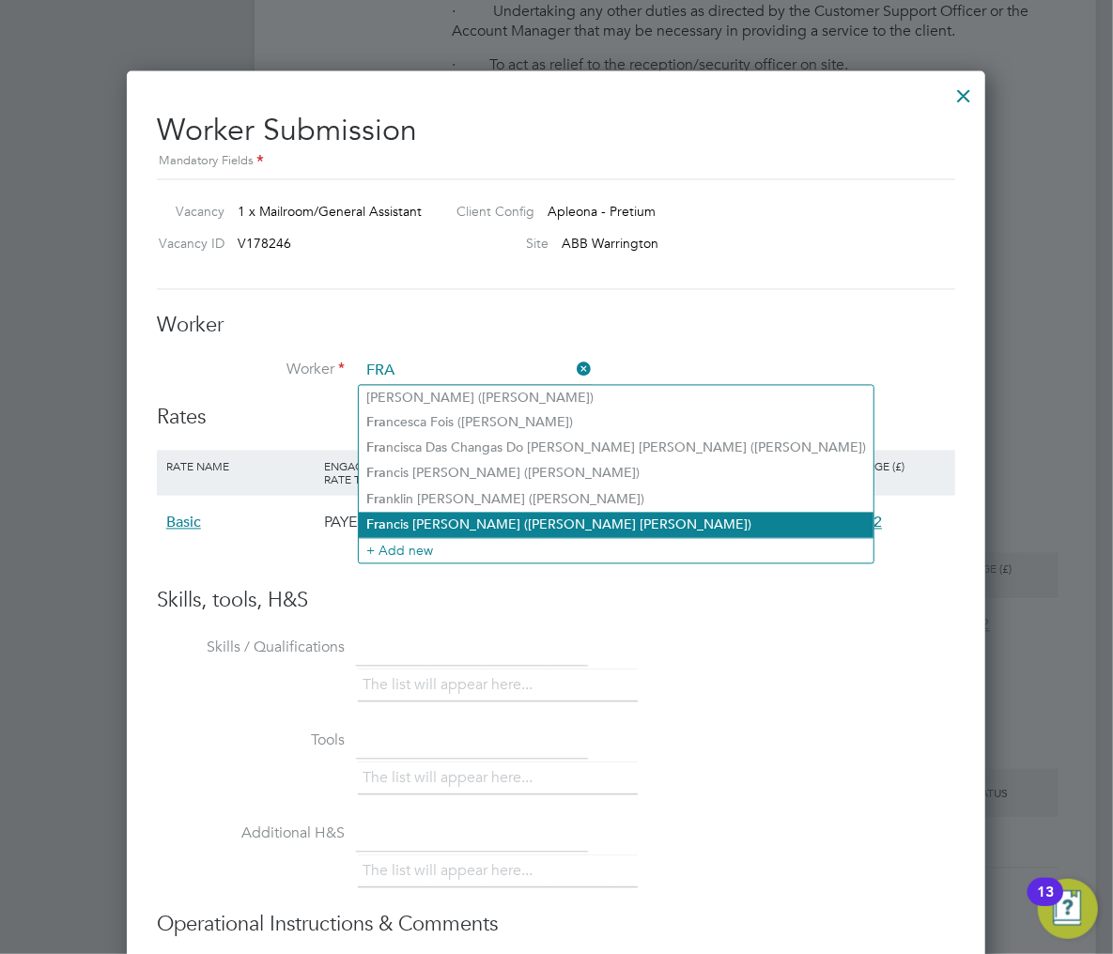
click at [490, 522] on li "Fra ncis Dela Cruz (Francis Dela Cruz)" at bounding box center [616, 525] width 515 height 25
type input "Francis Dela Cruz (Francis Dela Cruz)"
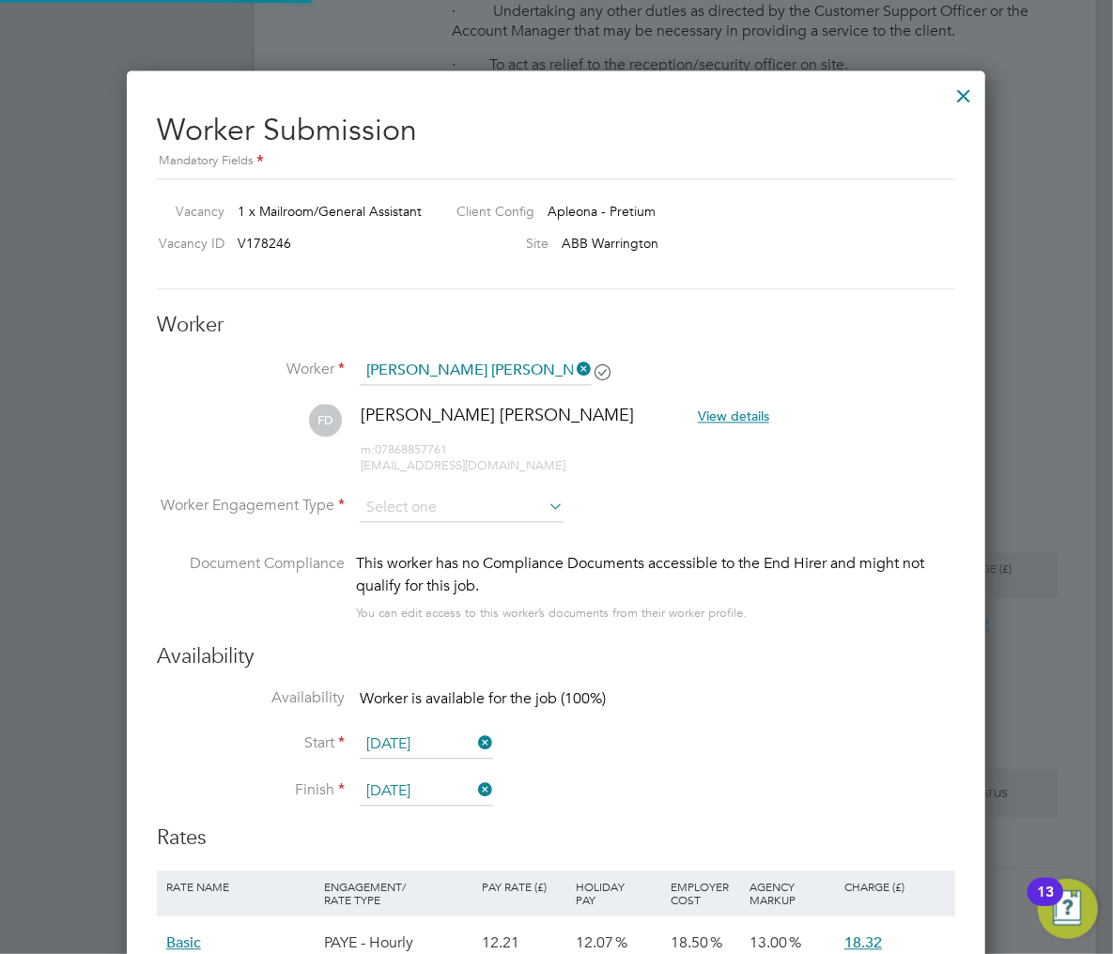
scroll to position [0, 0]
click at [430, 505] on input at bounding box center [462, 509] width 204 height 28
click at [440, 562] on li "PAYE" at bounding box center [462, 558] width 206 height 24
type input "PAYE"
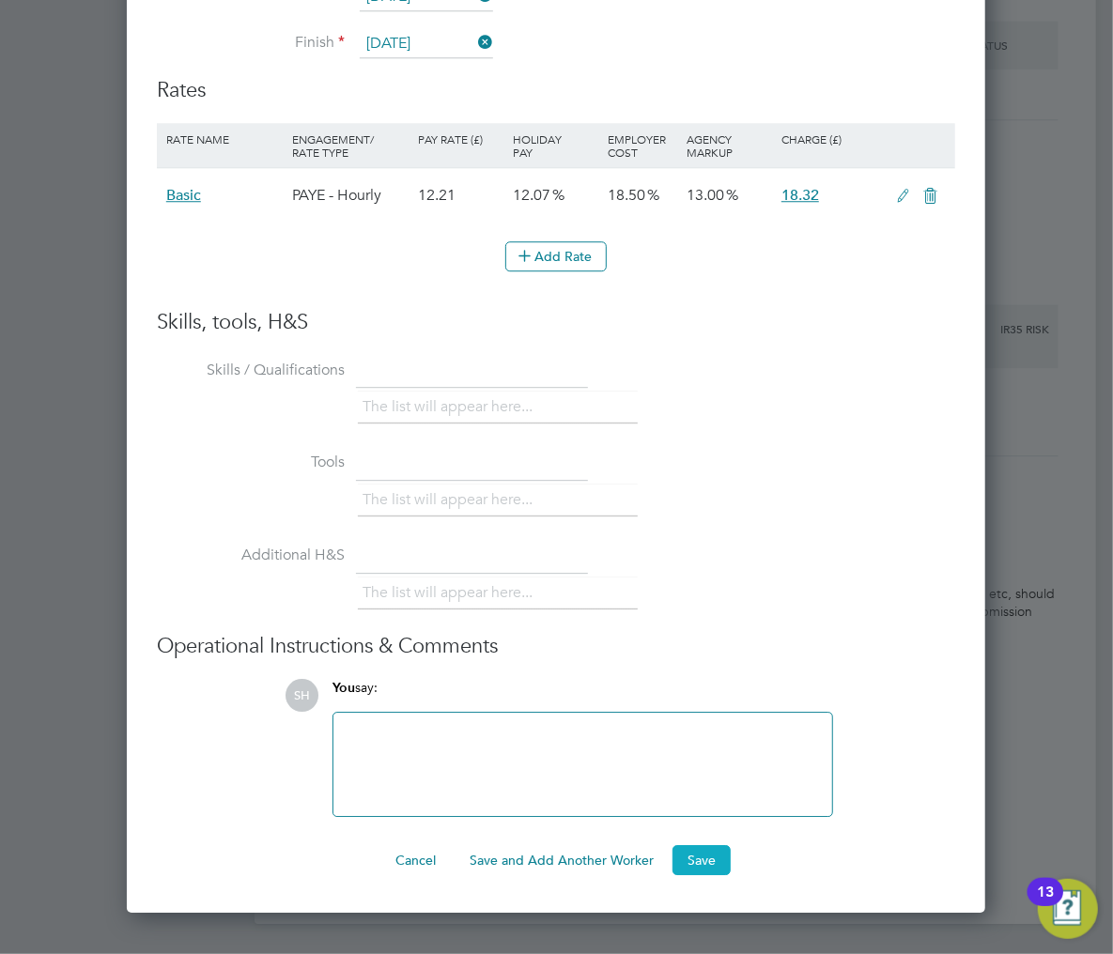
click at [699, 846] on button "Save" at bounding box center [701, 860] width 58 height 30
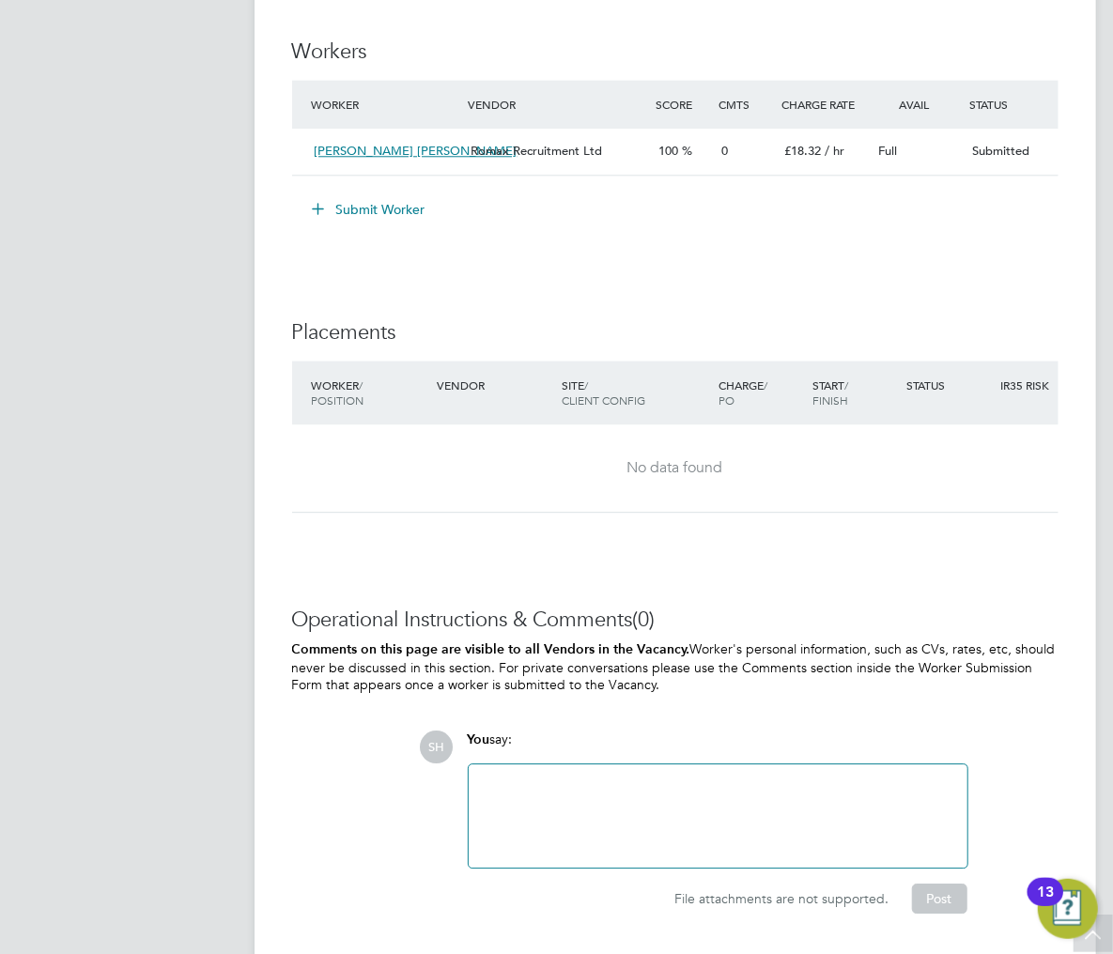
scroll to position [2310, 0]
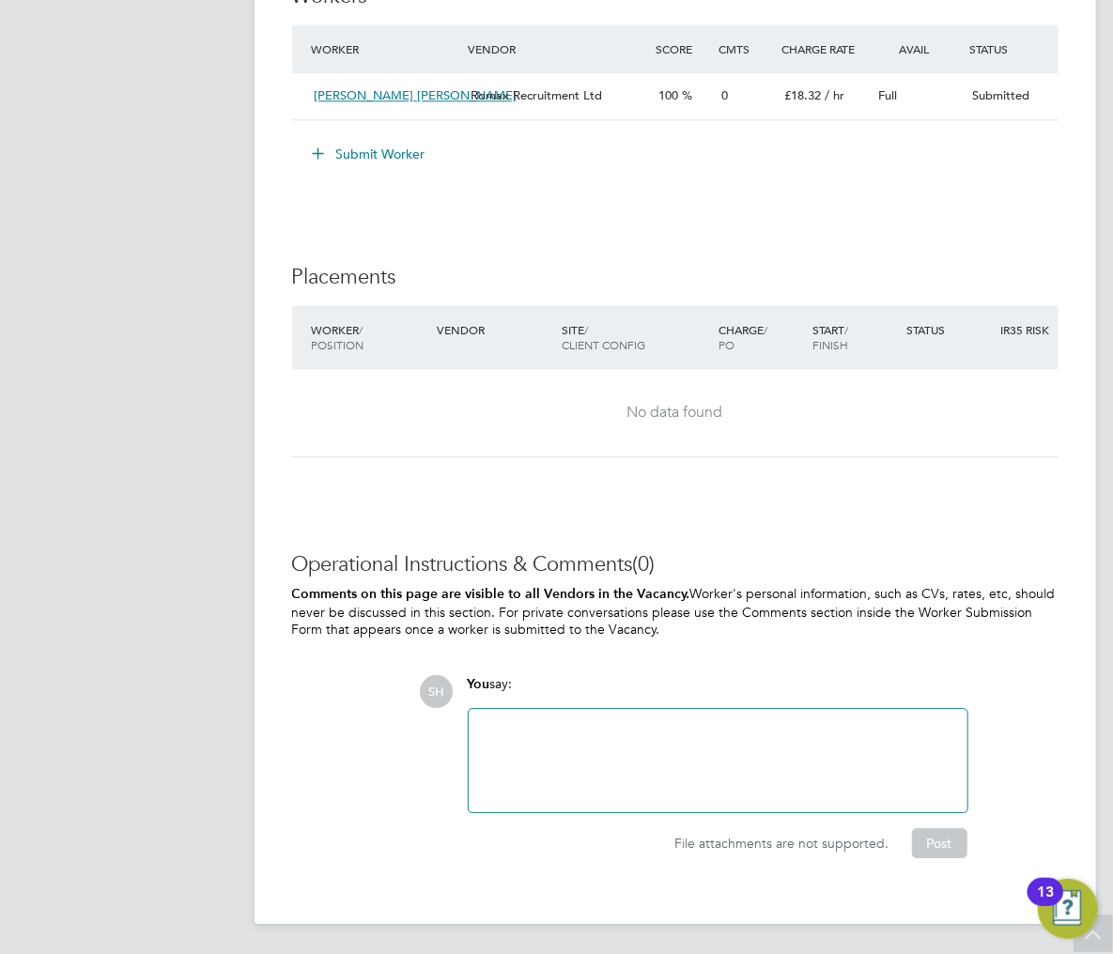
click at [550, 712] on div at bounding box center [718, 760] width 499 height 103
click at [598, 761] on div at bounding box center [718, 760] width 476 height 81
click at [930, 842] on button "Post" at bounding box center [939, 843] width 55 height 30
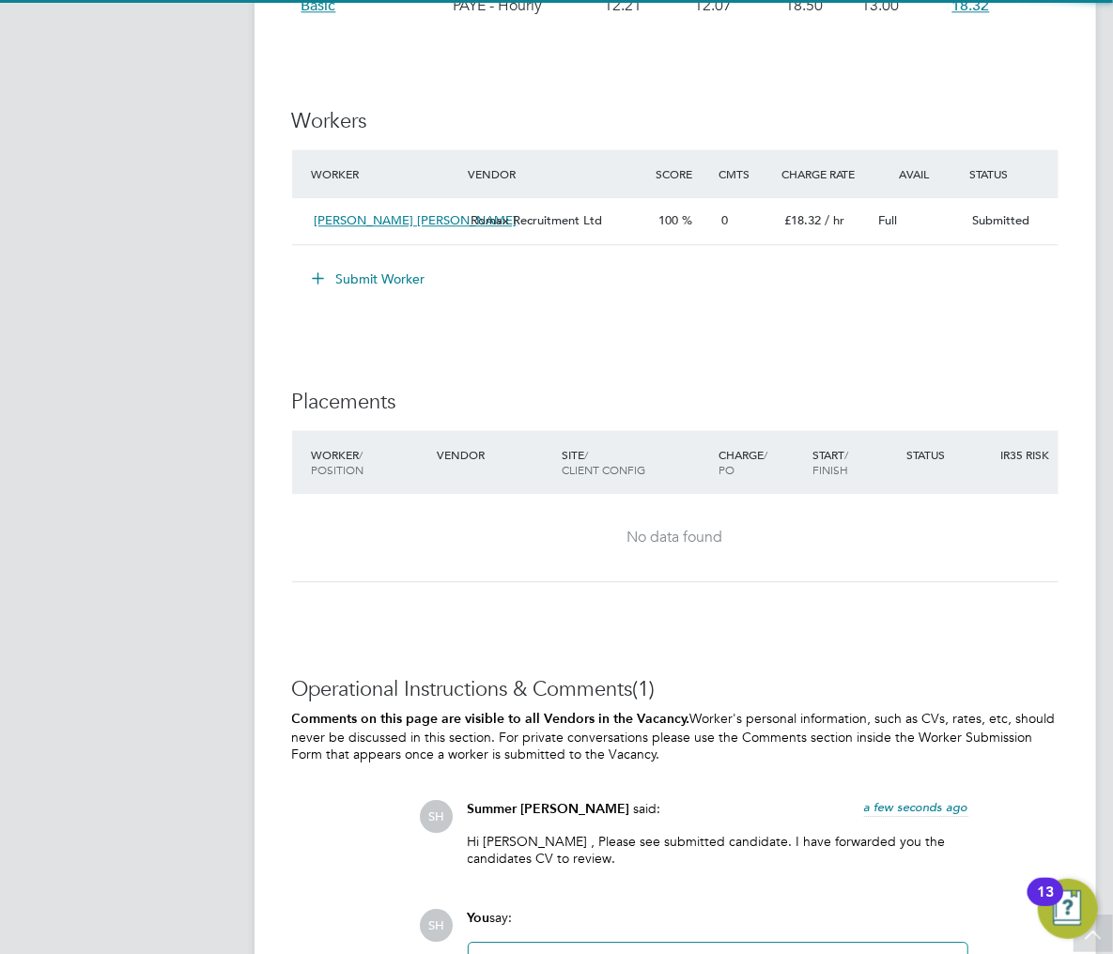
scroll to position [2059, 0]
